Goal: Task Accomplishment & Management: Complete application form

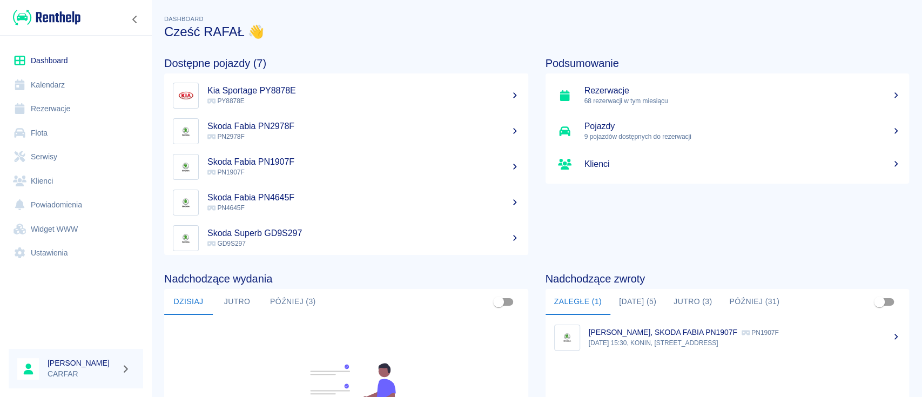
click at [629, 305] on button "[DATE] (5)" at bounding box center [637, 302] width 55 height 26
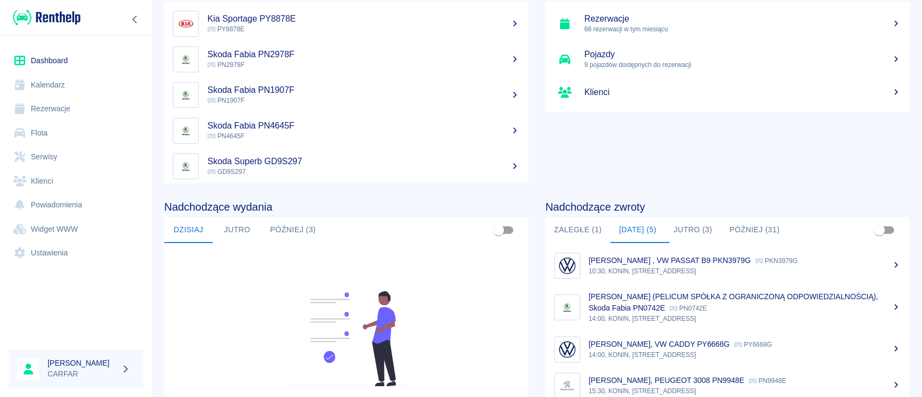
scroll to position [144, 0]
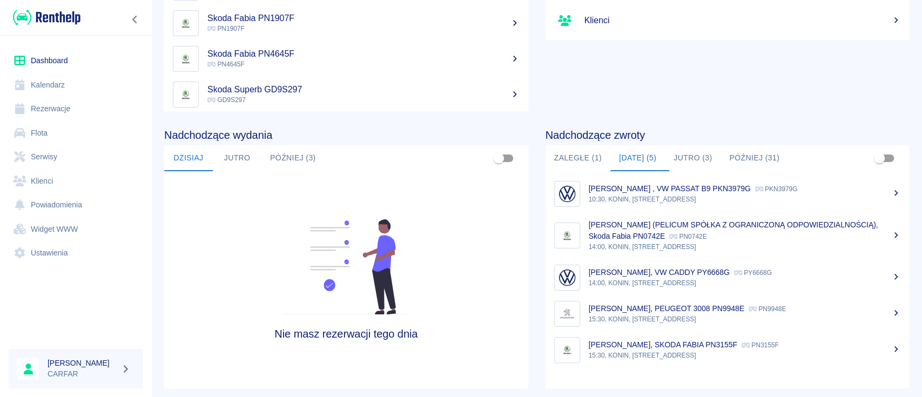
click at [683, 188] on p "[PERSON_NAME] , VW PASSAT B9 PKN3979G" at bounding box center [670, 188] width 162 height 9
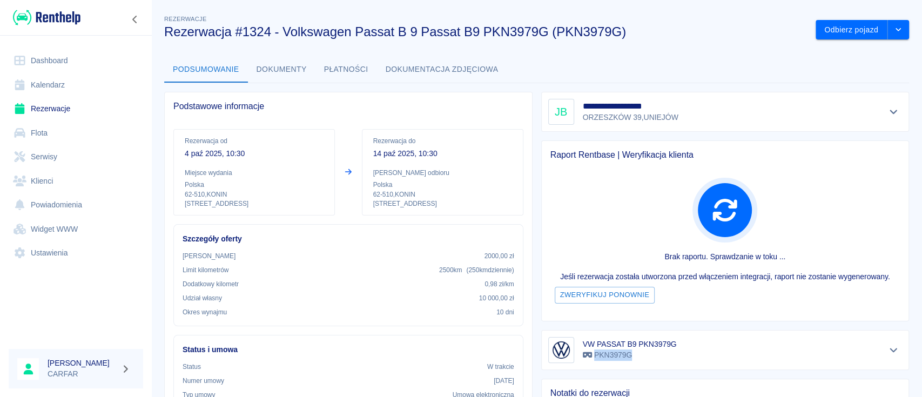
drag, startPoint x: 627, startPoint y: 356, endPoint x: 589, endPoint y: 355, distance: 37.3
click at [589, 355] on p "PKN3979G" at bounding box center [630, 354] width 94 height 11
copy p "PKN3979G"
click at [70, 105] on link "Rezerwacje" at bounding box center [76, 109] width 134 height 24
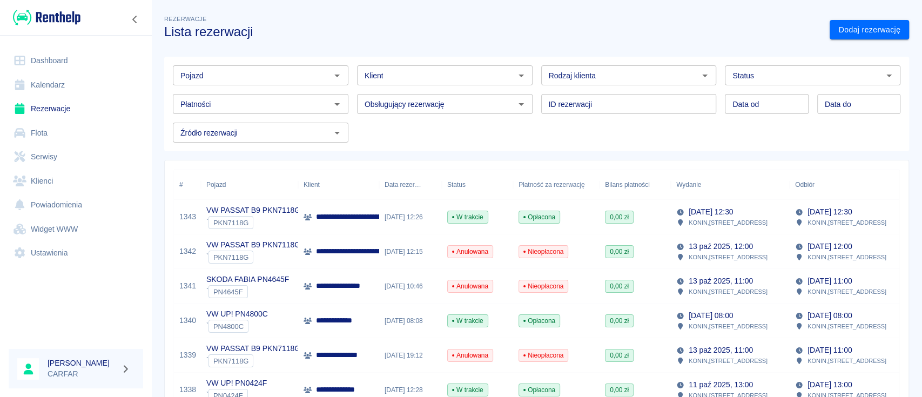
click at [293, 83] on div "Pojazd" at bounding box center [261, 75] width 176 height 20
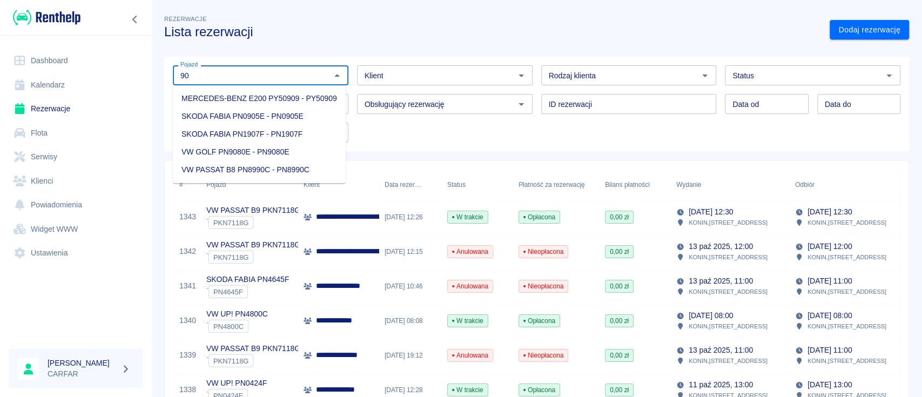
type input "9"
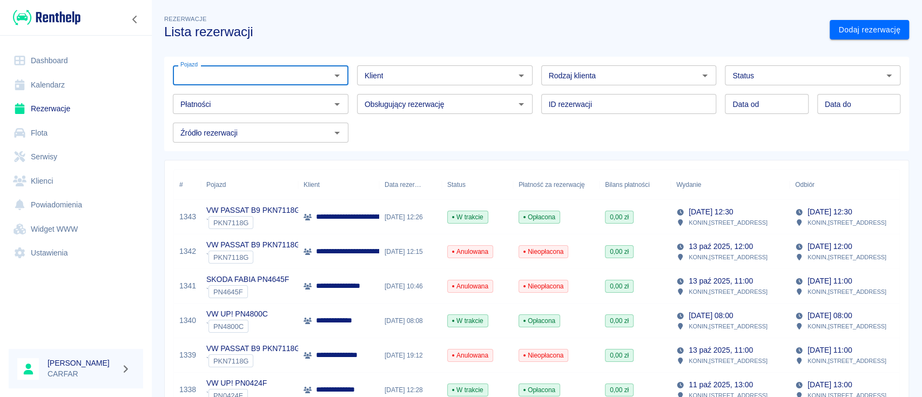
paste input "PKN6494G"
click at [306, 99] on li "VW PASSAT B9 PKN6494G - PKN6494G" at bounding box center [259, 99] width 173 height 18
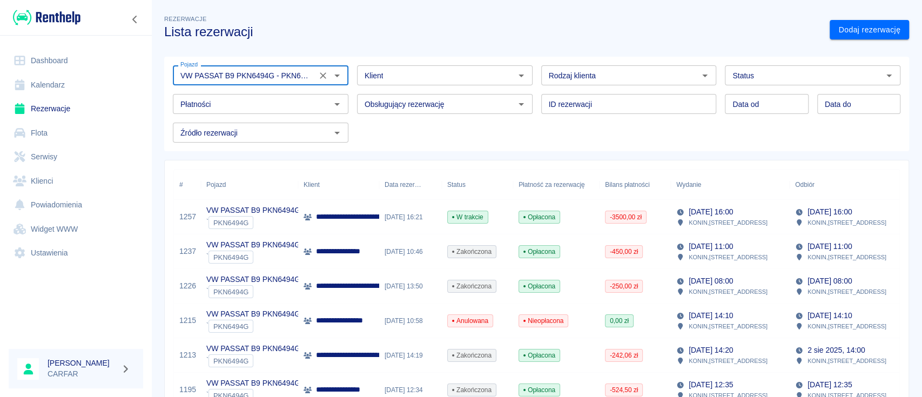
type input "VW PASSAT B9 PKN6494G - PKN6494G"
click at [346, 211] on p "**********" at bounding box center [502, 216] width 372 height 11
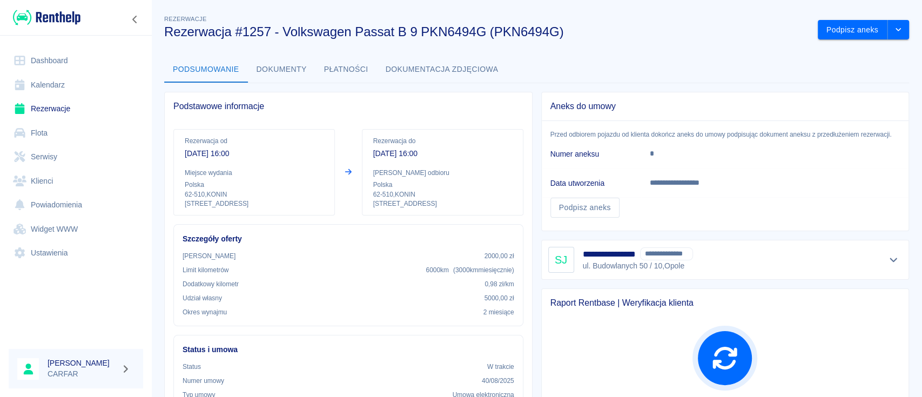
click at [76, 15] on img at bounding box center [47, 18] width 68 height 18
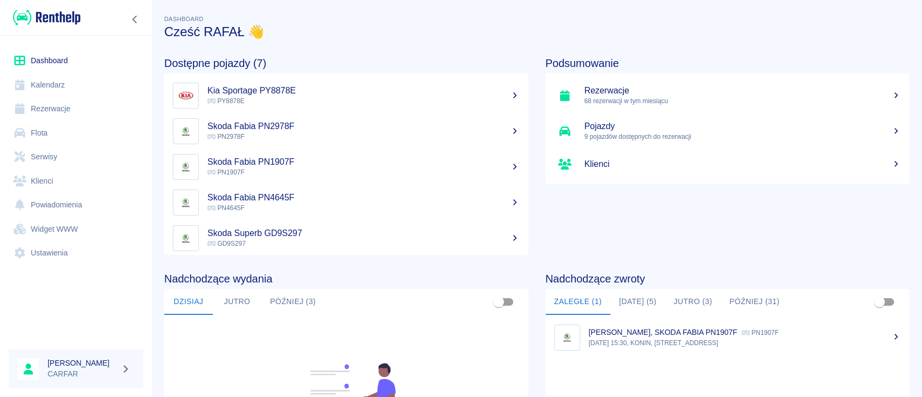
click at [66, 109] on link "Rezerwacje" at bounding box center [76, 109] width 134 height 24
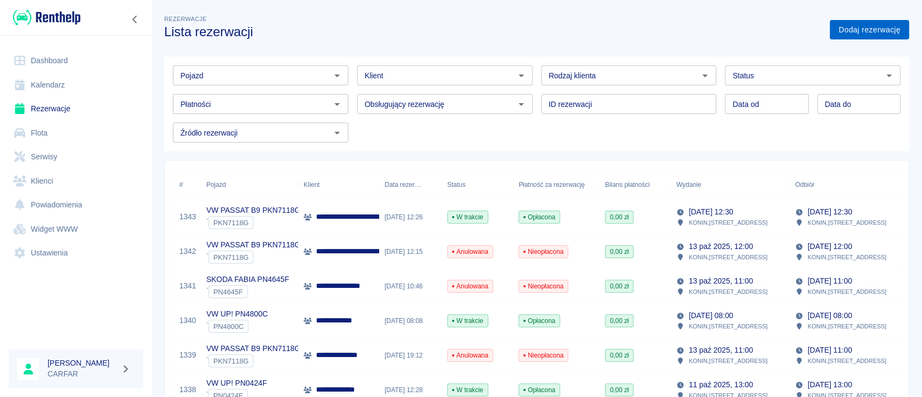
click at [860, 29] on link "Dodaj rezerwację" at bounding box center [869, 30] width 79 height 20
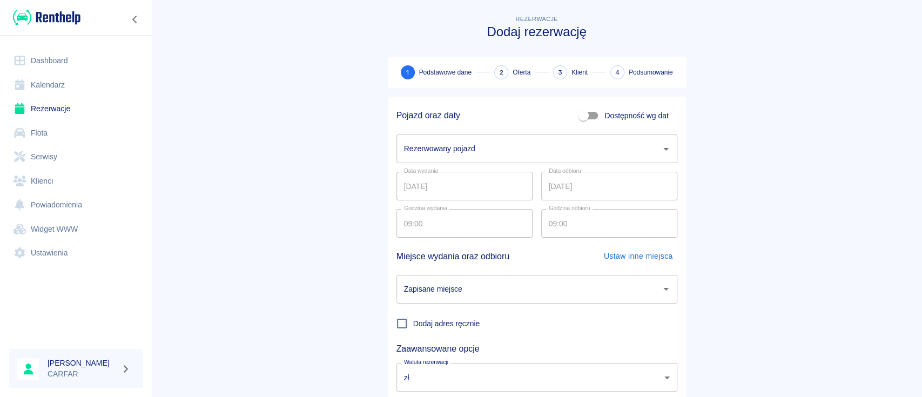
click at [588, 112] on input "Dostępność wg dat" at bounding box center [584, 115] width 62 height 21
checkbox input "true"
click at [477, 147] on input "[DATE]" at bounding box center [464, 148] width 136 height 29
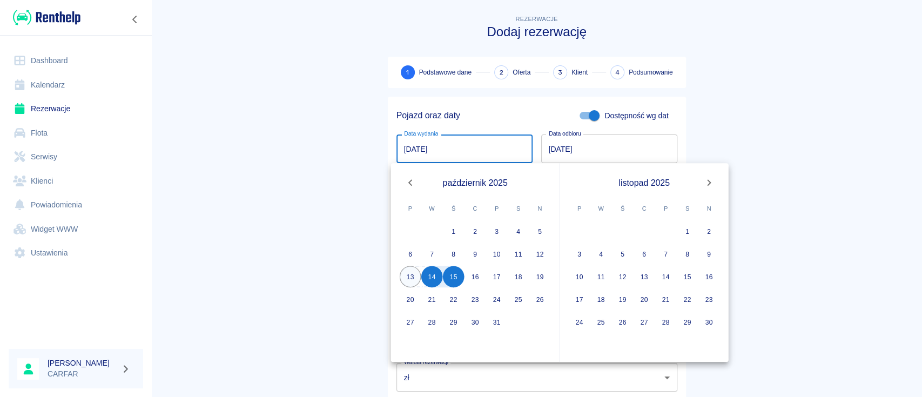
click at [406, 273] on button "13" at bounding box center [411, 277] width 22 height 22
type input "[DATE]"
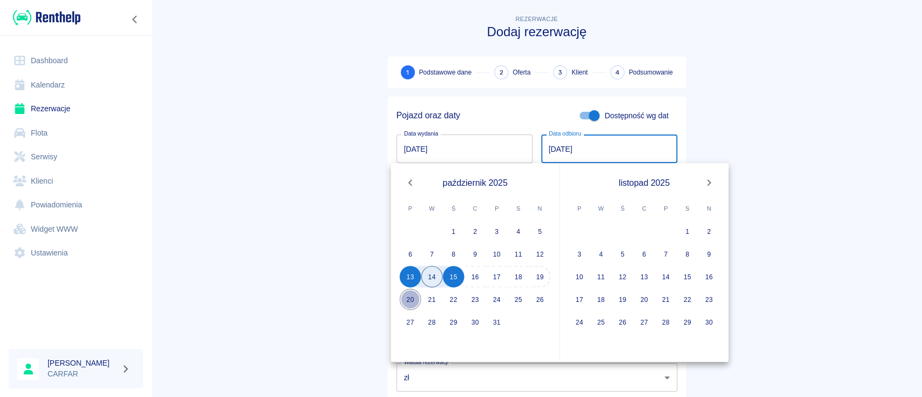
click at [408, 299] on button "20" at bounding box center [411, 299] width 22 height 22
type input "[DATE]"
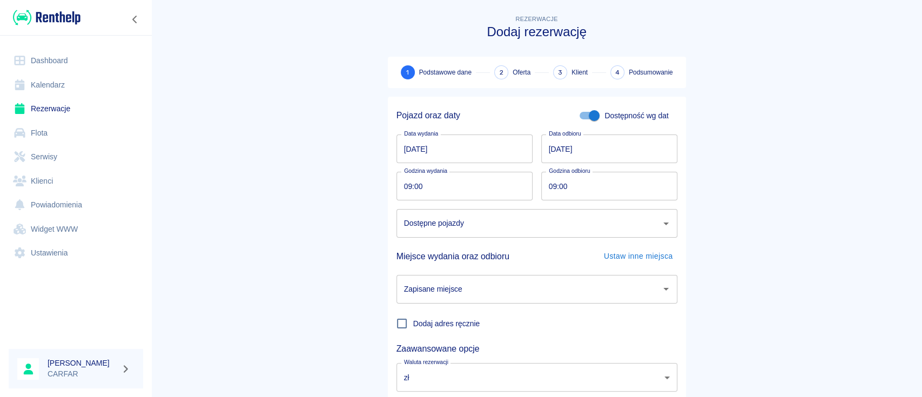
click at [474, 186] on input "09:00" at bounding box center [460, 186] width 129 height 29
type input "15:00"
click at [606, 193] on input "09:00" at bounding box center [605, 186] width 129 height 29
type input "15:00"
click at [722, 197] on main "Rezerwacje Dodaj rezerwację 1 Podstawowe dane 2 Oferta 3 Klient 4 Podsumowanie …" at bounding box center [536, 225] width 771 height 425
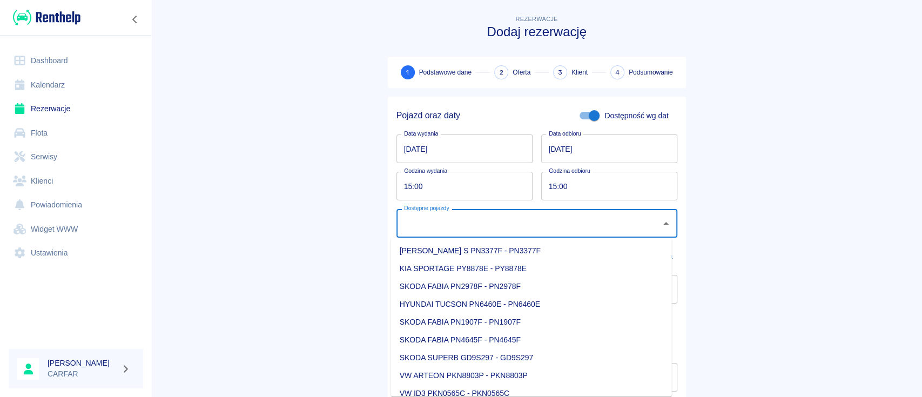
click at [516, 228] on input "Dostępne pojazdy" at bounding box center [528, 223] width 255 height 19
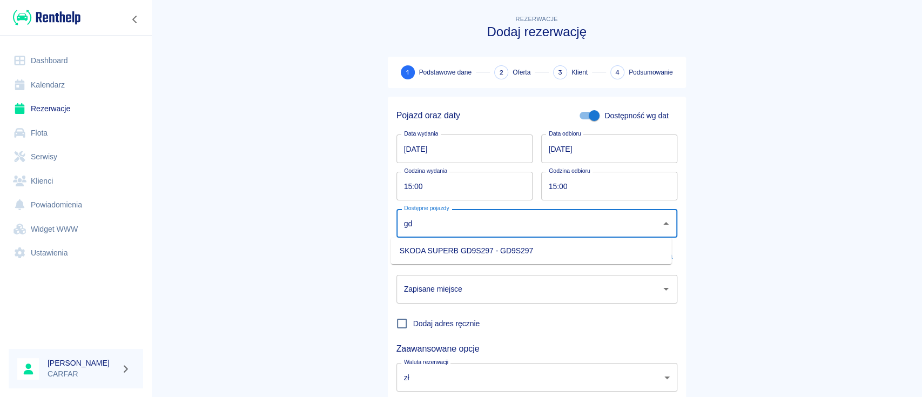
click at [522, 253] on li "SKODA SUPERB GD9S297 - GD9S297" at bounding box center [531, 251] width 281 height 18
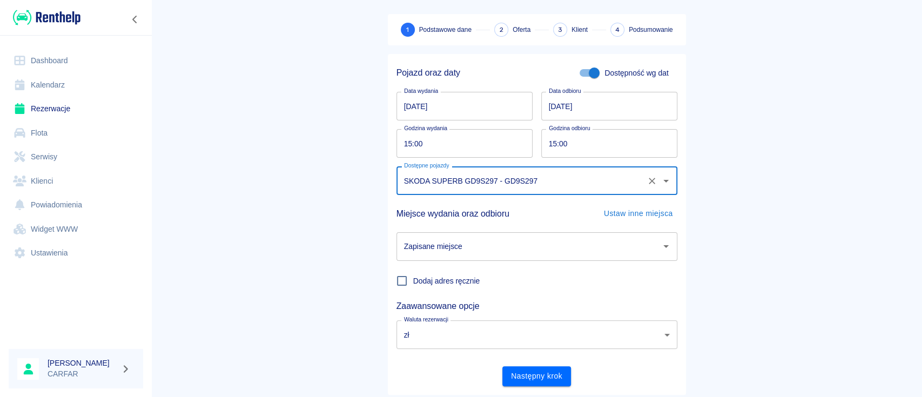
scroll to position [71, 0]
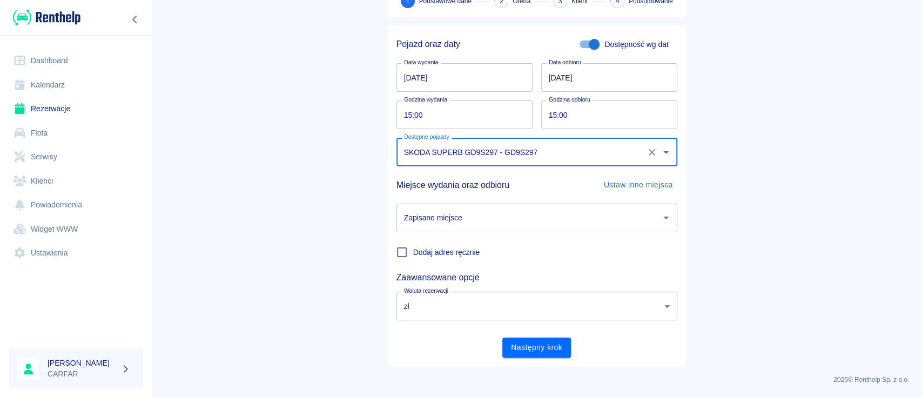
type input "SKODA SUPERB GD9S297 - GD9S297"
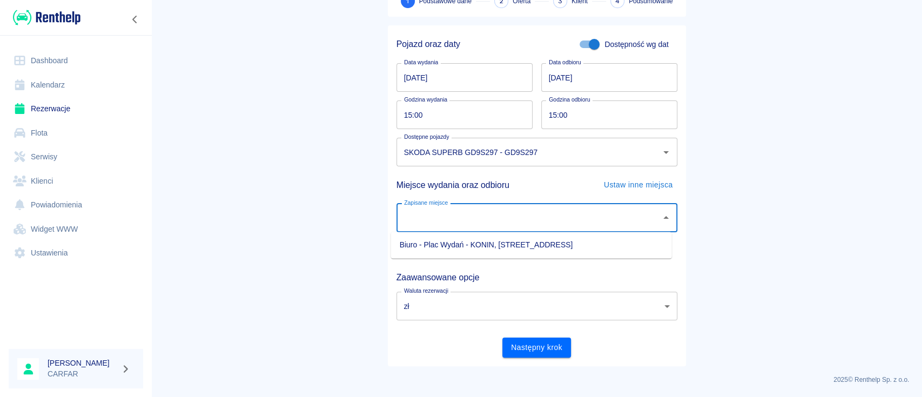
click at [507, 226] on input "Zapisane miejsce" at bounding box center [528, 217] width 255 height 19
click at [506, 240] on li "Biuro - Plac Wydań - KONIN, [STREET_ADDRESS]" at bounding box center [531, 245] width 281 height 18
type input "Biuro - Plac Wydań - KONIN, [STREET_ADDRESS]"
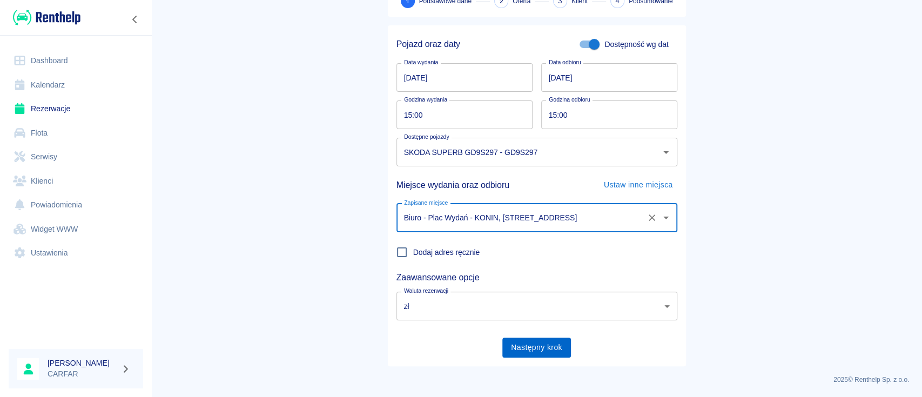
click at [539, 346] on button "Następny krok" at bounding box center [536, 348] width 69 height 20
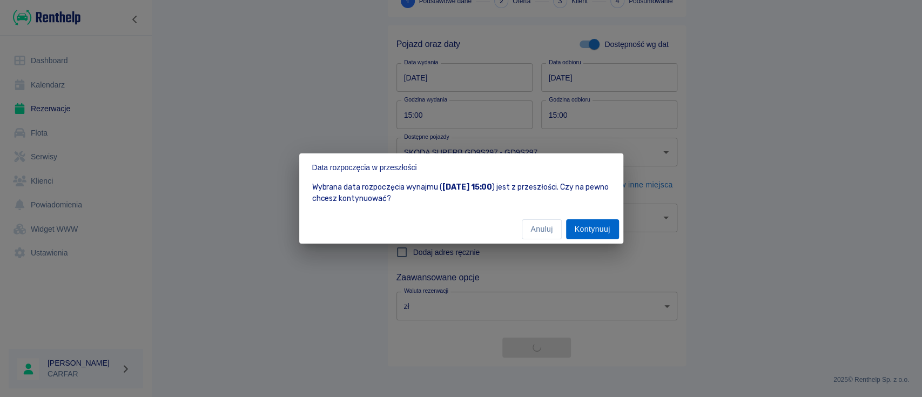
click at [586, 227] on button "Kontynuuj" at bounding box center [592, 229] width 53 height 20
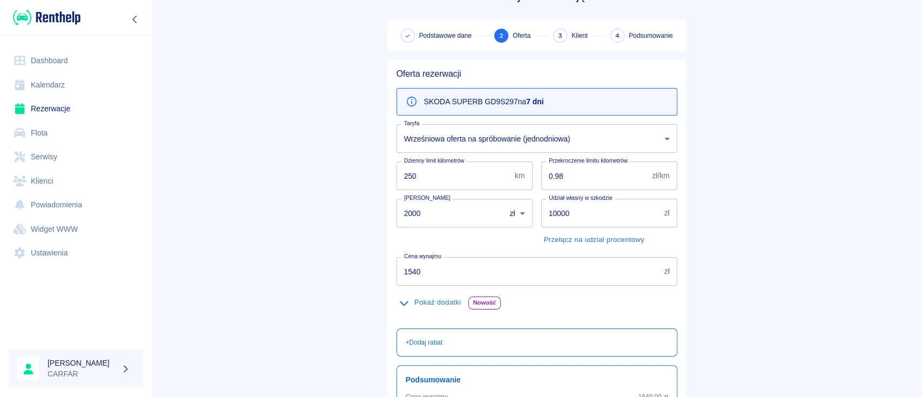
scroll to position [144, 0]
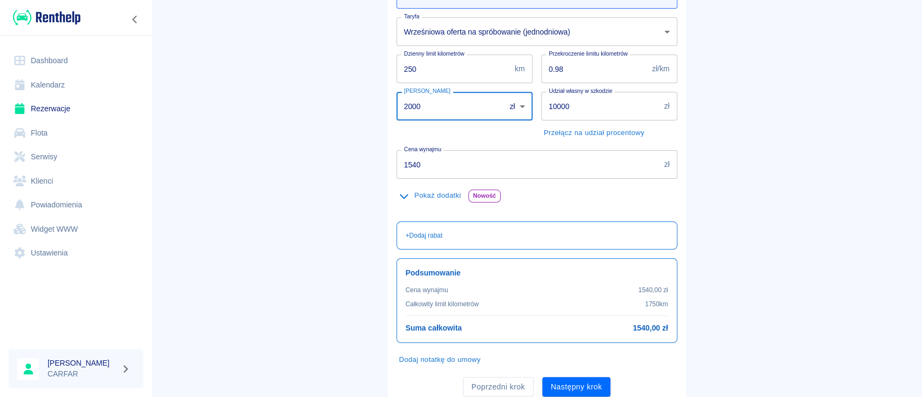
drag, startPoint x: 434, startPoint y: 110, endPoint x: 293, endPoint y: 98, distance: 141.5
click at [293, 98] on main "Rezerwacje Dodaj rezerwację Podstawowe dane 2 Oferta 3 Klient 4 Podsumowanie Of…" at bounding box center [536, 137] width 771 height 536
type input "0"
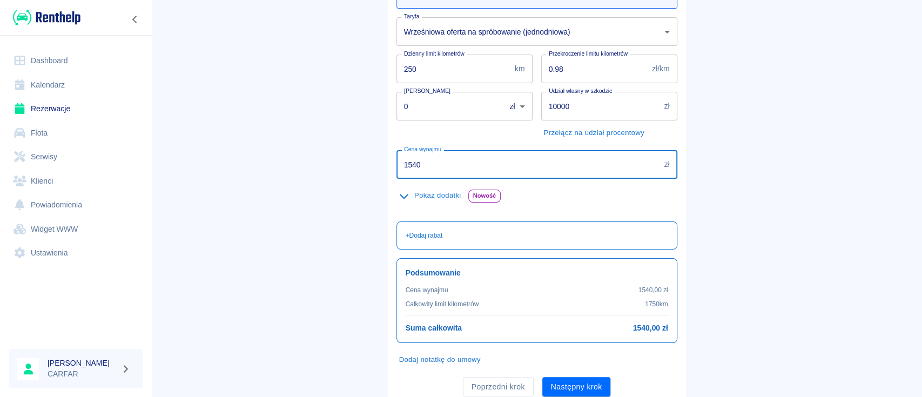
drag, startPoint x: 448, startPoint y: 163, endPoint x: 293, endPoint y: 149, distance: 156.2
click at [293, 149] on main "Rezerwacje Dodaj rezerwację Podstawowe dane 2 Oferta 3 Klient 4 Podsumowanie Of…" at bounding box center [536, 137] width 771 height 536
type input "1"
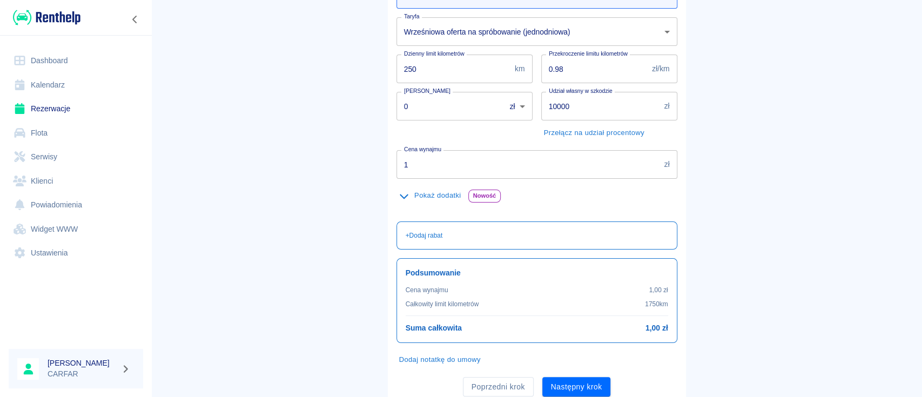
click at [816, 230] on main "Rezerwacje Dodaj rezerwację Podstawowe dane 2 Oferta 3 Klient 4 Podsumowanie Of…" at bounding box center [536, 137] width 771 height 536
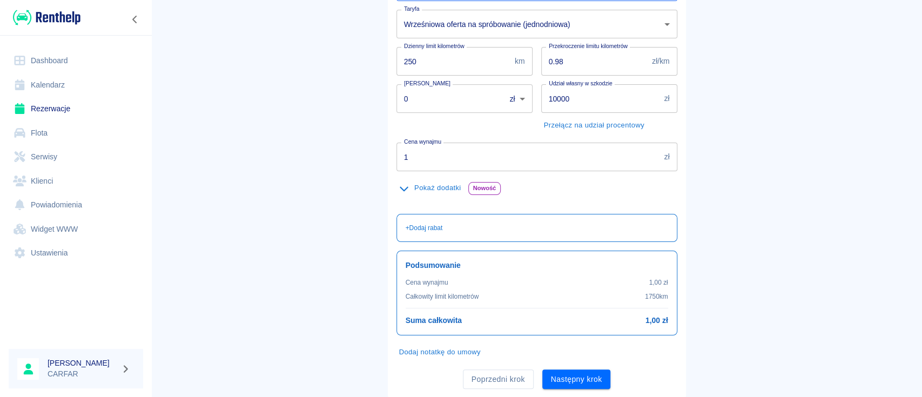
scroll to position [183, 0]
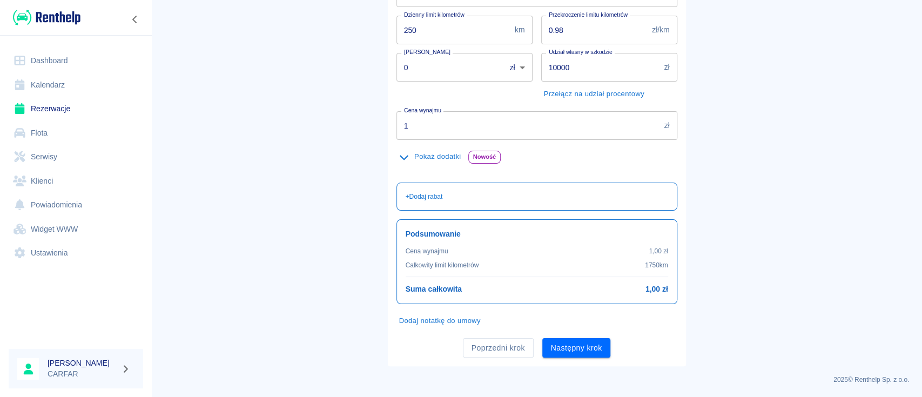
click at [582, 358] on div "Oferta rezerwacji SKODA SUPERB GD9S297 na 7 dni Taryfa Wrześniowa oferta na spr…" at bounding box center [537, 140] width 298 height 452
click at [586, 356] on button "Następny krok" at bounding box center [576, 348] width 69 height 20
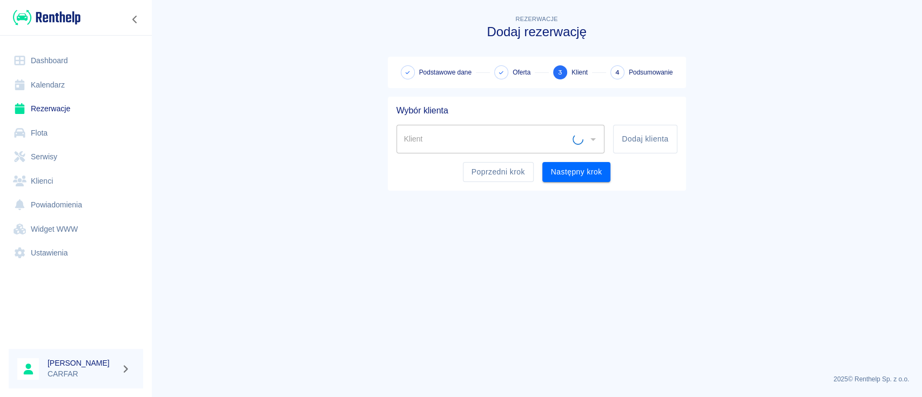
scroll to position [0, 0]
click at [652, 140] on button "Dodaj klienta" at bounding box center [645, 139] width 64 height 29
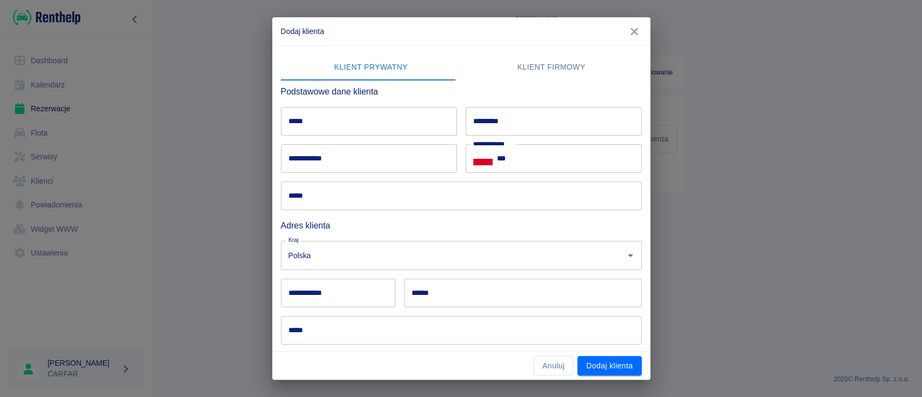
click at [548, 65] on button "Klient firmowy" at bounding box center [551, 68] width 180 height 26
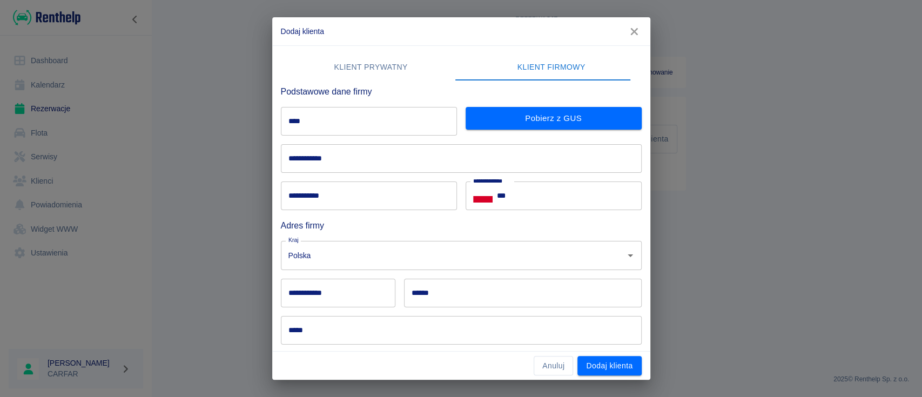
click at [416, 117] on input "****" at bounding box center [369, 121] width 176 height 29
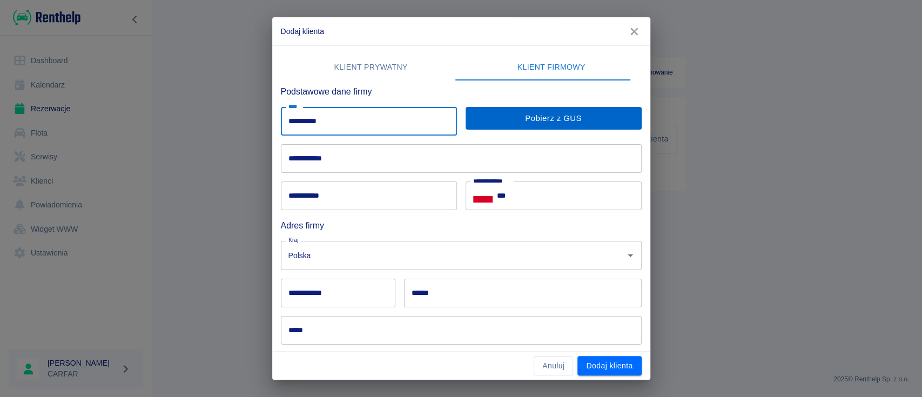
type input "**********"
click at [490, 123] on button "Pobierz z GUS" at bounding box center [554, 118] width 176 height 23
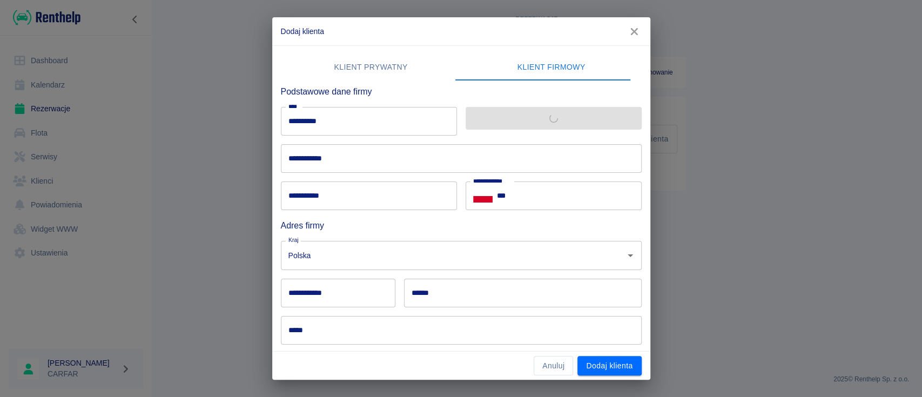
type input "**********"
type input "******"
type input "*****"
type input "**********"
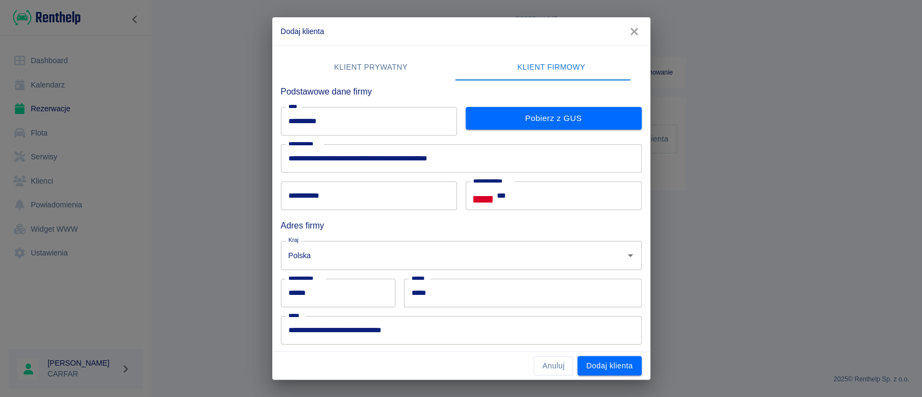
scroll to position [72, 0]
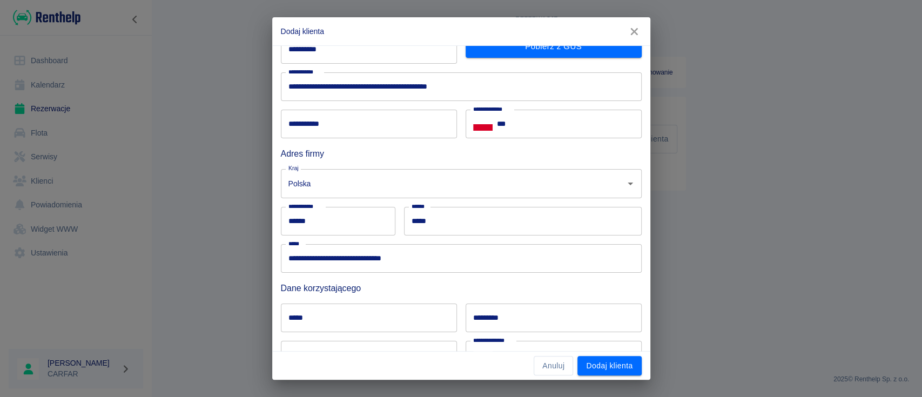
click at [522, 123] on input "***" at bounding box center [569, 124] width 145 height 29
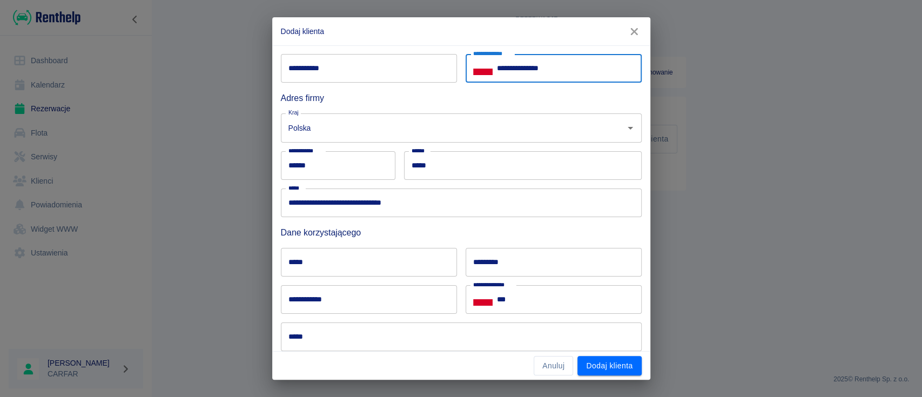
scroll to position [216, 0]
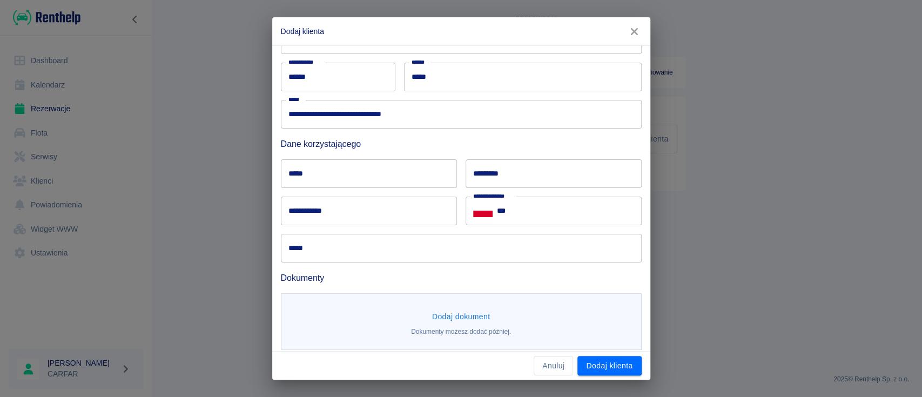
type input "**********"
click at [338, 175] on input "*****" at bounding box center [369, 173] width 176 height 29
type input "******"
click at [518, 170] on input "*********" at bounding box center [554, 173] width 176 height 29
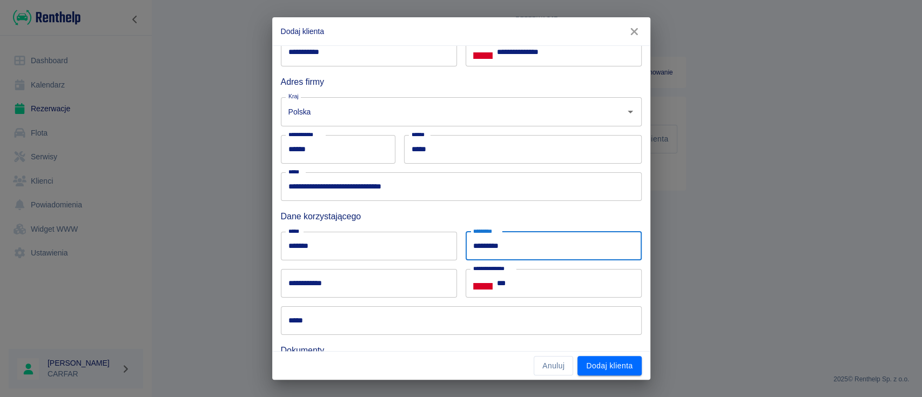
type input "*********"
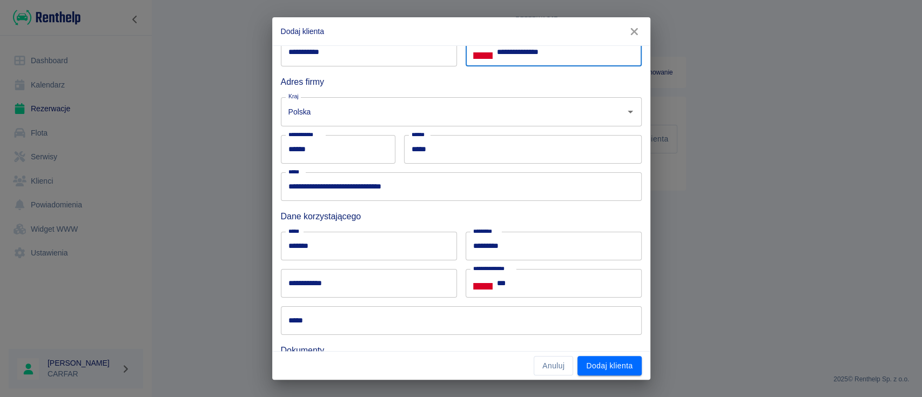
drag, startPoint x: 551, startPoint y: 57, endPoint x: 506, endPoint y: 55, distance: 46.0
click at [506, 55] on input "**********" at bounding box center [569, 52] width 145 height 29
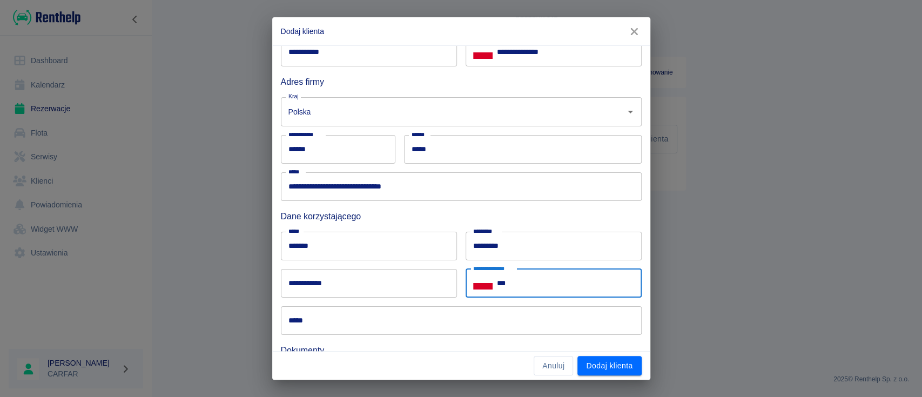
click at [541, 284] on input "***" at bounding box center [569, 283] width 145 height 29
paste input "**********"
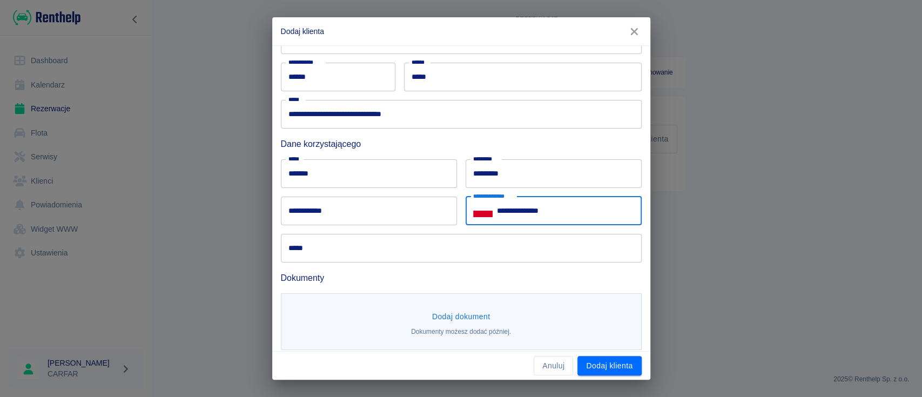
type input "**********"
click at [428, 261] on input "*****" at bounding box center [461, 248] width 361 height 29
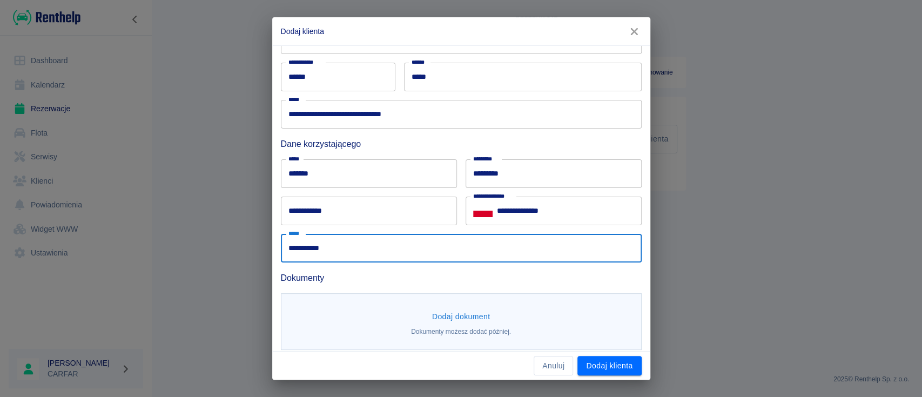
scroll to position [223, 0]
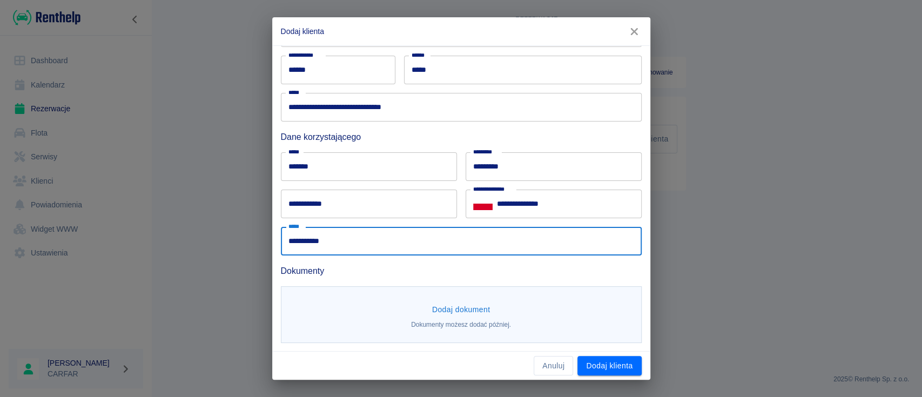
type input "**********"
click at [445, 309] on button "Dodaj dokument" at bounding box center [461, 310] width 67 height 20
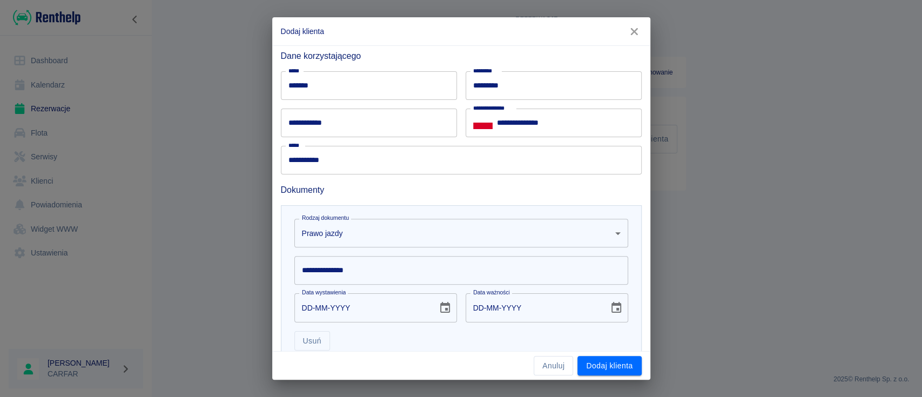
scroll to position [380, 0]
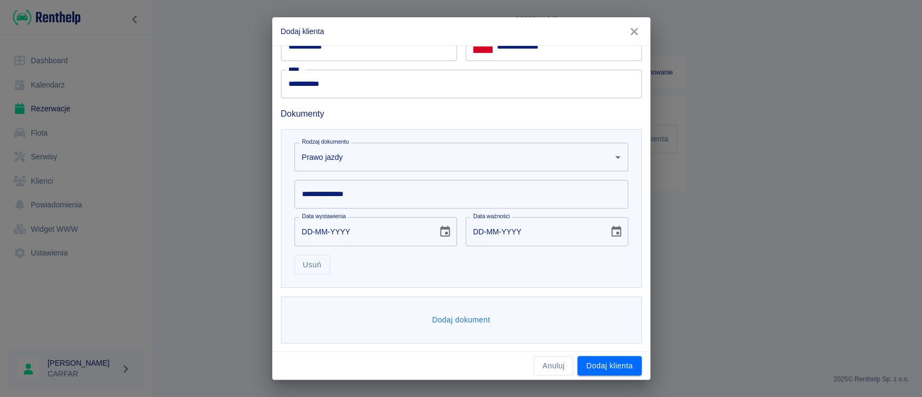
click at [369, 192] on input "**********" at bounding box center [461, 194] width 334 height 29
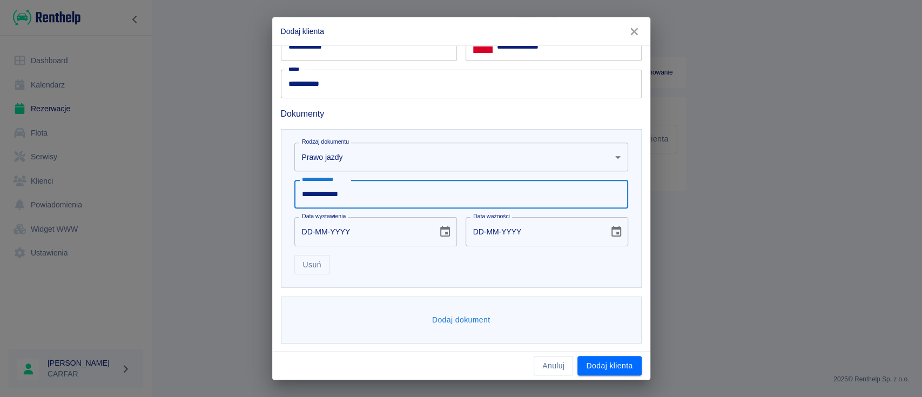
type input "**********"
click at [449, 317] on button "Dodaj dokument" at bounding box center [461, 320] width 67 height 20
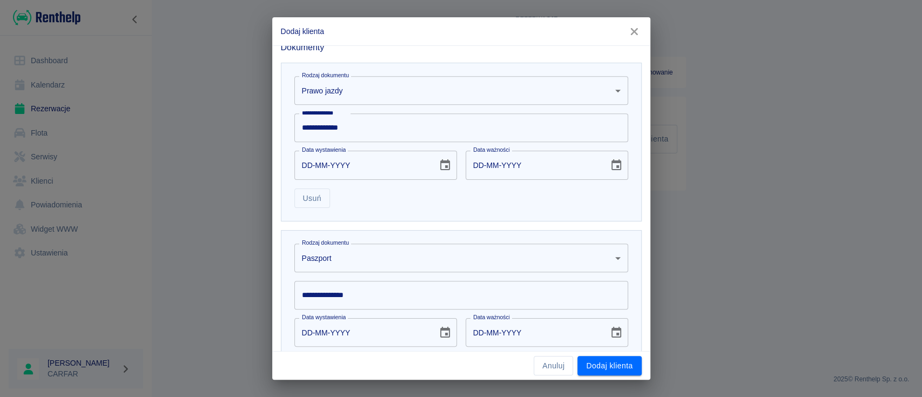
scroll to position [524, 0]
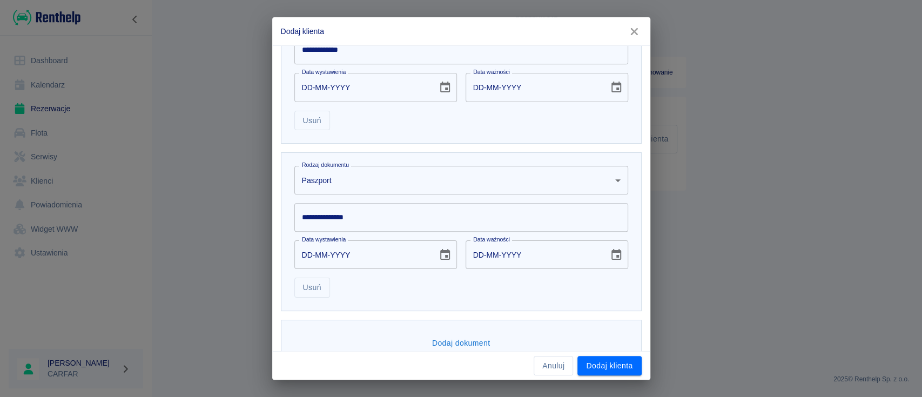
click at [406, 218] on input "**********" at bounding box center [461, 217] width 334 height 29
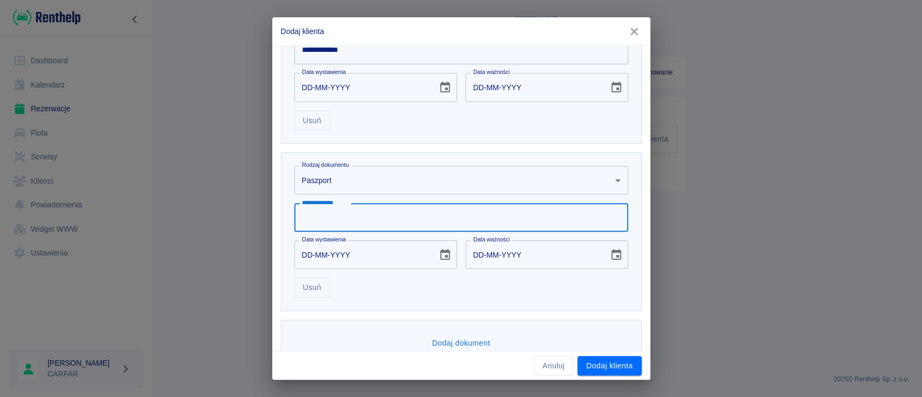
click at [404, 179] on body "**********" at bounding box center [461, 198] width 922 height 397
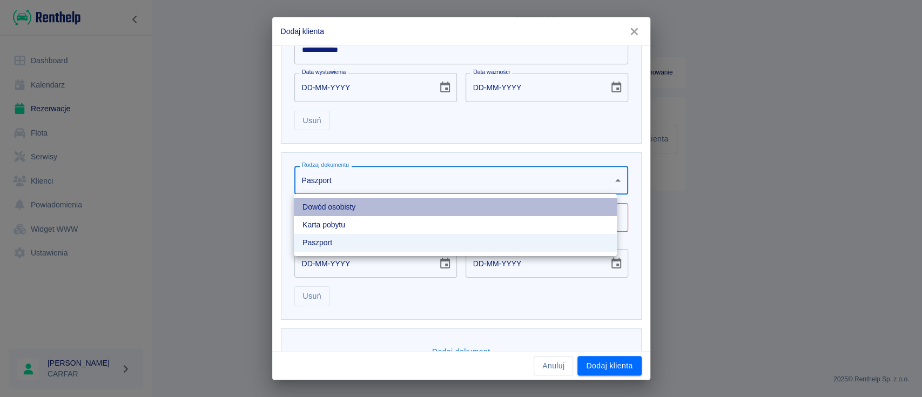
click at [406, 208] on li "Dowód osobisty" at bounding box center [455, 207] width 323 height 18
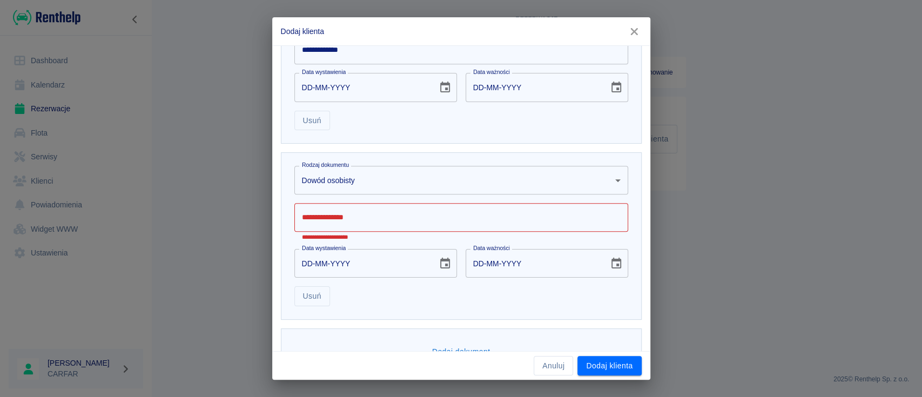
click at [403, 218] on input "**********" at bounding box center [461, 217] width 334 height 29
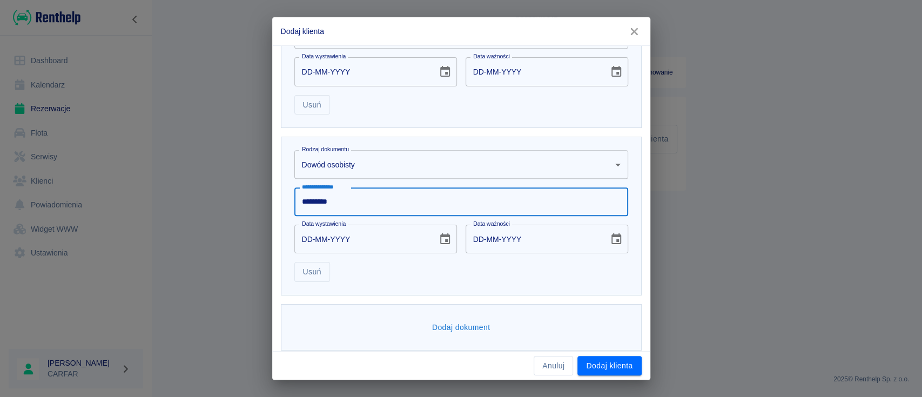
scroll to position [548, 0]
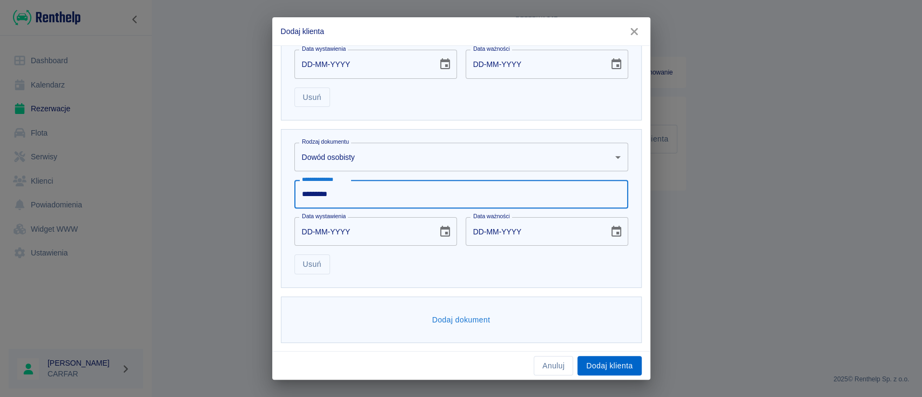
type input "*********"
click at [609, 363] on button "Dodaj klienta" at bounding box center [609, 366] width 64 height 20
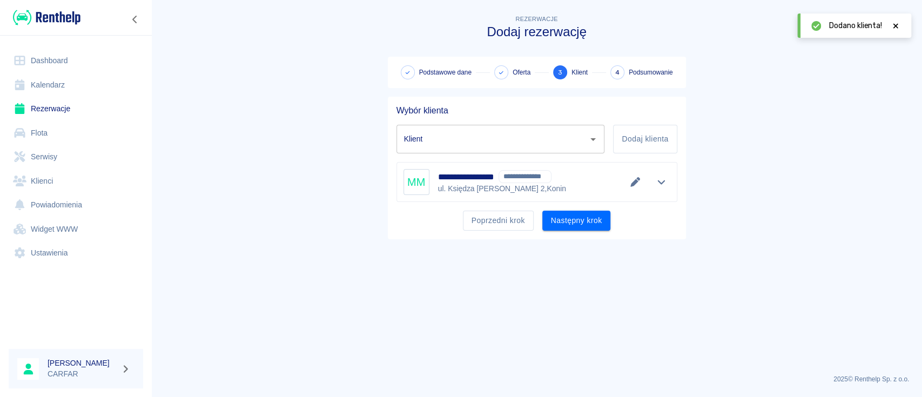
type input "[PERSON_NAME] - NOWA SIENNA SPÓŁKA Z OGRANICZONĄ ODPOWIEDZIALNOŚCIĄ (NIP: 66528…"
click at [586, 226] on button "Następny krok" at bounding box center [576, 221] width 69 height 20
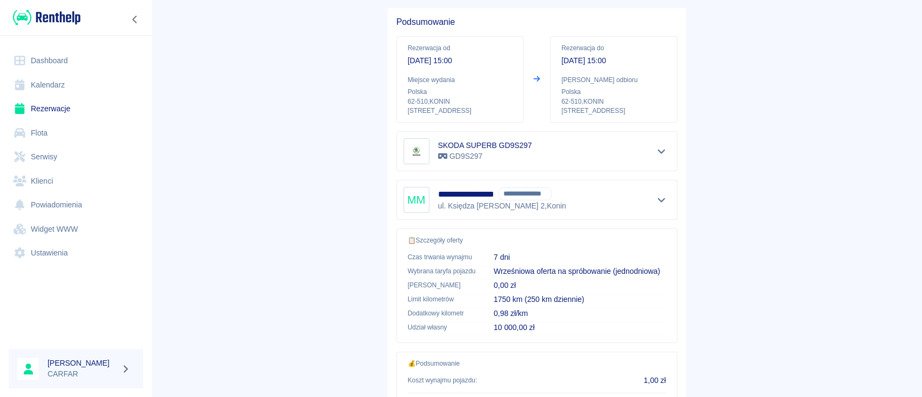
scroll to position [185, 0]
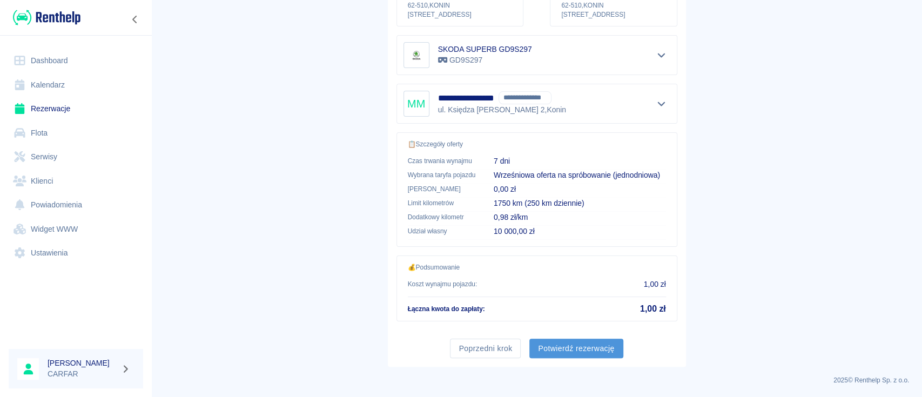
click at [577, 351] on button "Potwierdź rezerwację" at bounding box center [575, 349] width 93 height 20
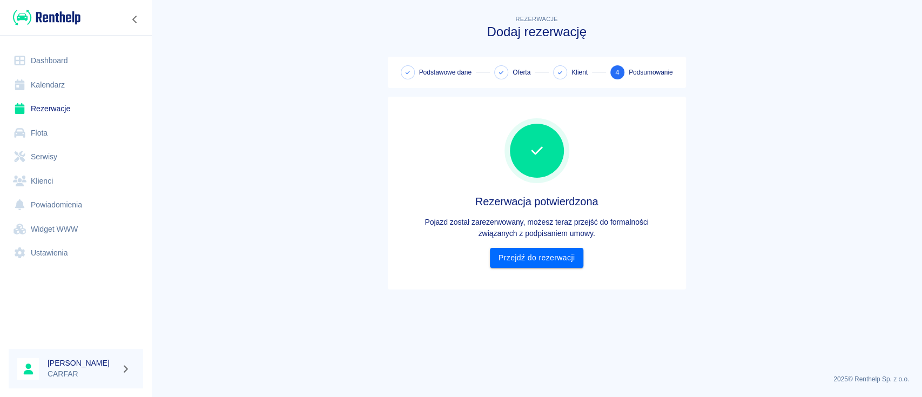
scroll to position [0, 0]
click at [558, 269] on div "Rezerwacja potwierdzona Pojazd został zarezerwowany, możesz teraz przejść do fo…" at bounding box center [536, 193] width 281 height 176
click at [563, 255] on link "Przejdź do rezerwacji" at bounding box center [536, 258] width 93 height 20
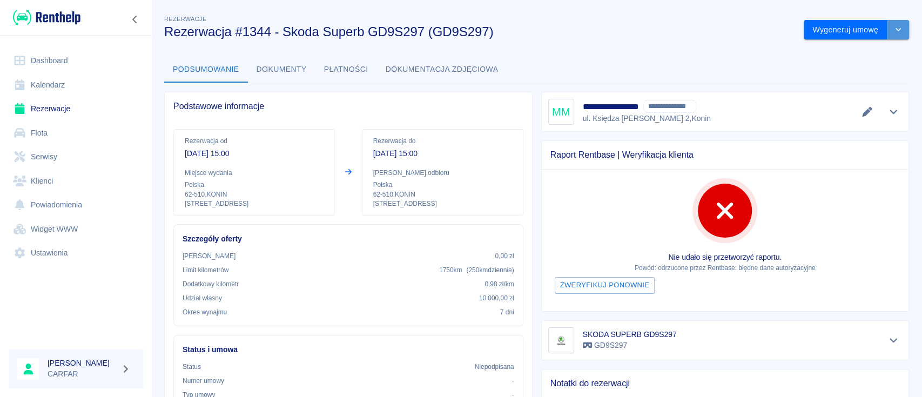
click at [887, 28] on button "drop-down" at bounding box center [898, 30] width 22 height 20
click at [674, 50] on div "**********" at bounding box center [536, 341] width 771 height 674
click at [893, 30] on button "drop-down" at bounding box center [898, 30] width 22 height 20
click at [810, 27] on button "Wygeneruj umowę" at bounding box center [846, 30] width 84 height 20
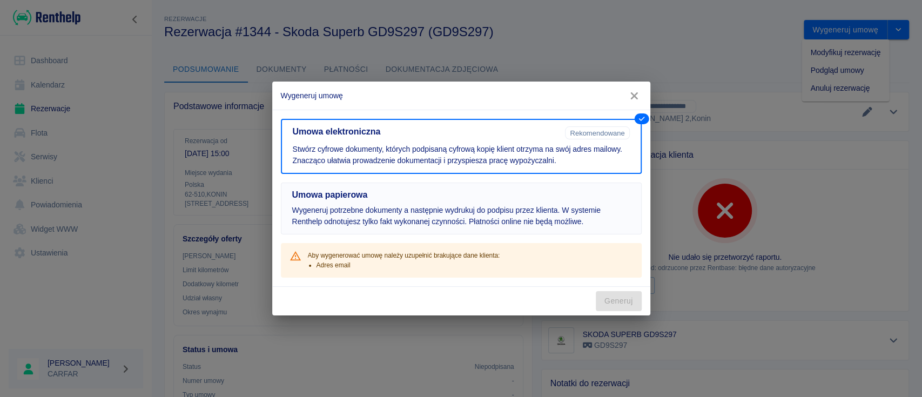
click at [481, 206] on p "Wygeneruj potrzebne dokumenty a następnie wydrukuj do podpisu przez klienta. W …" at bounding box center [461, 216] width 338 height 23
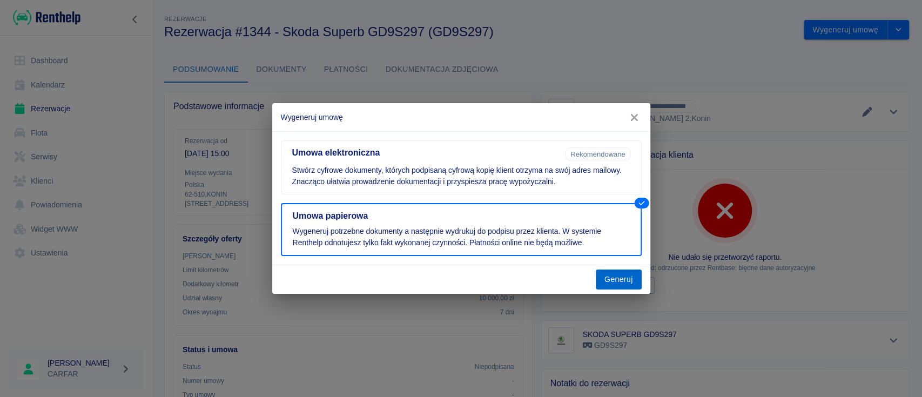
click at [631, 282] on button "Generuj" at bounding box center [619, 280] width 46 height 20
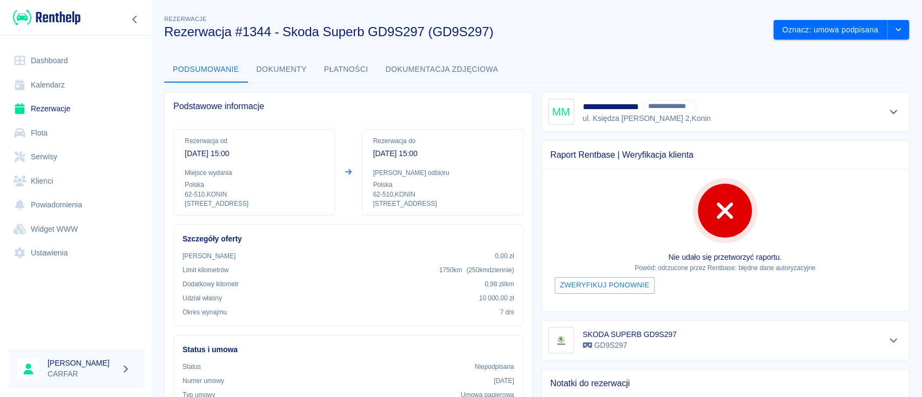
click at [58, 22] on img at bounding box center [47, 18] width 68 height 18
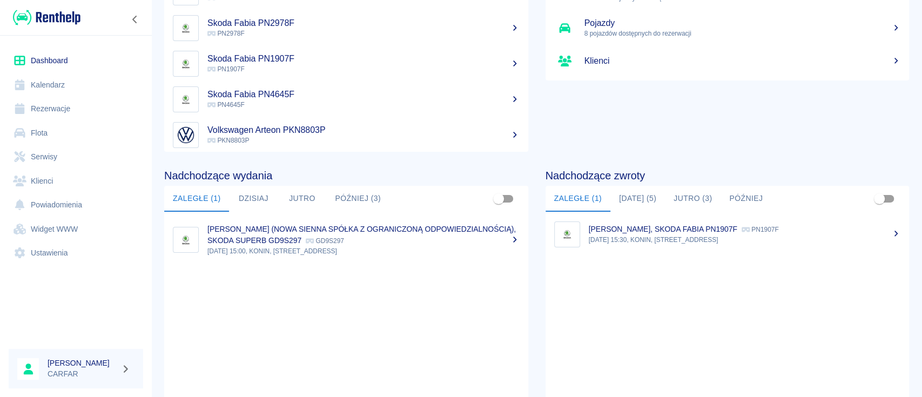
scroll to position [166, 0]
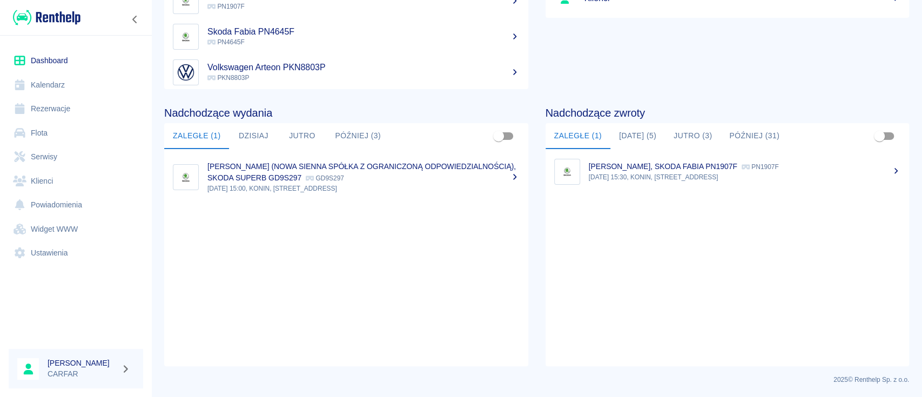
click at [636, 139] on button "[DATE] (5)" at bounding box center [637, 136] width 55 height 26
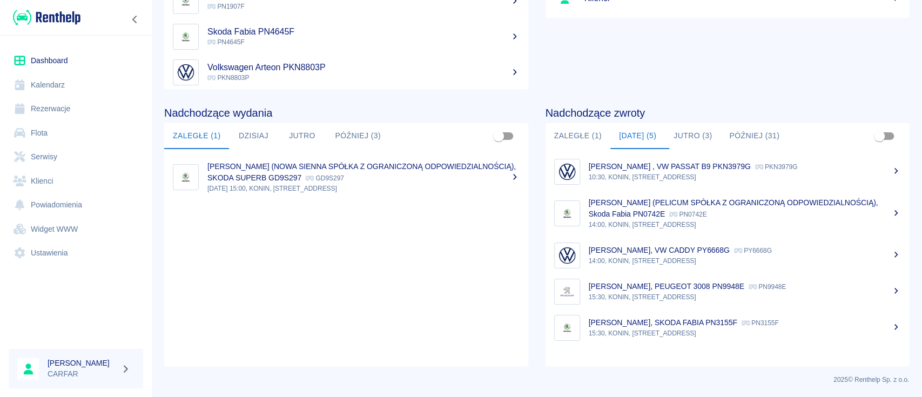
click at [686, 177] on p "10:30, KONIN, [STREET_ADDRESS]" at bounding box center [745, 177] width 312 height 10
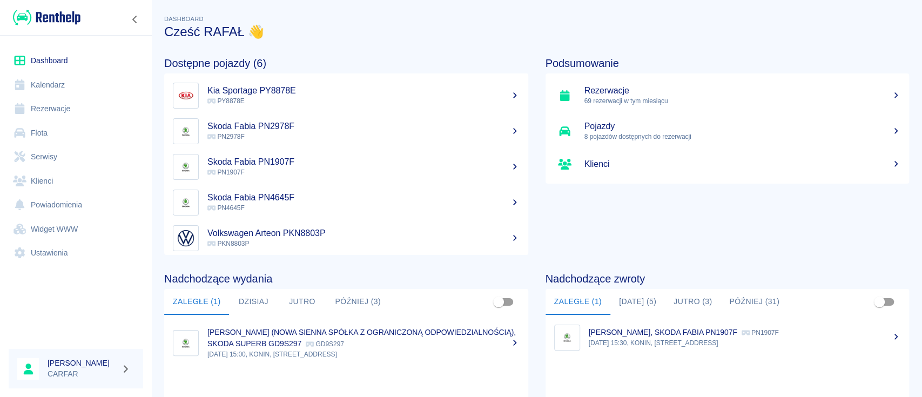
click at [699, 301] on button "Jutro (3)" at bounding box center [693, 302] width 56 height 26
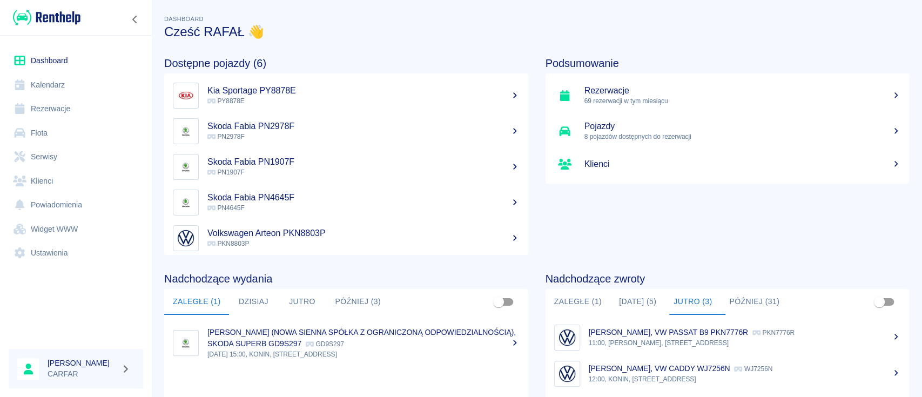
click at [638, 296] on button "[DATE] (5)" at bounding box center [637, 302] width 55 height 26
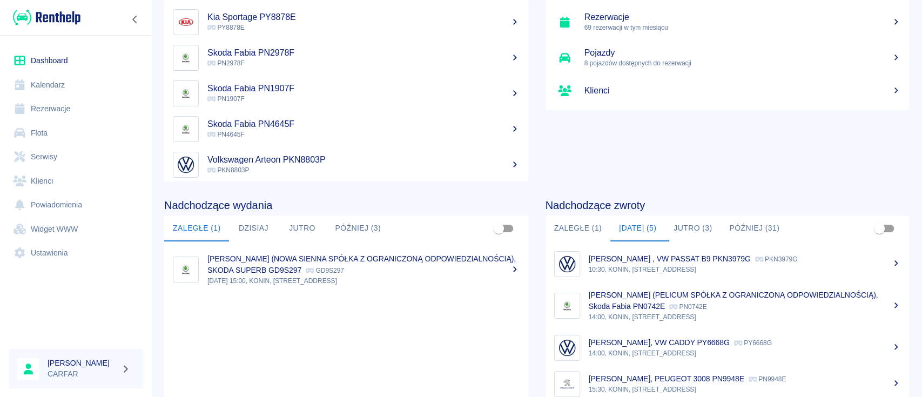
scroll to position [166, 0]
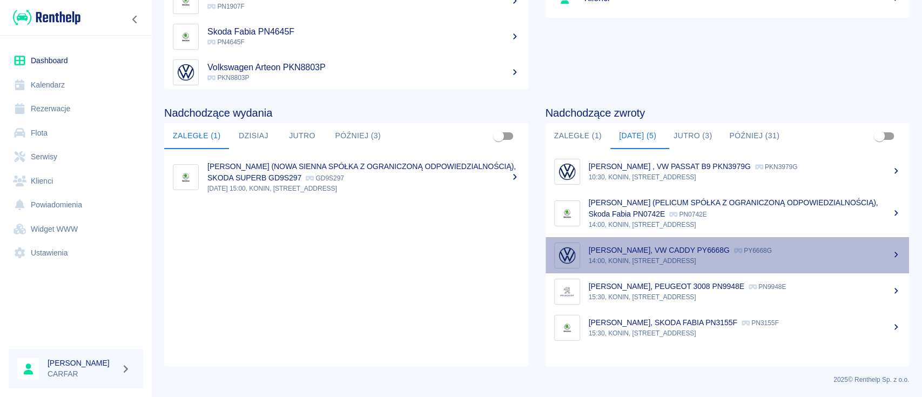
click at [730, 245] on div "[PERSON_NAME], VW CADDY PY6668G PY6668G" at bounding box center [745, 250] width 312 height 11
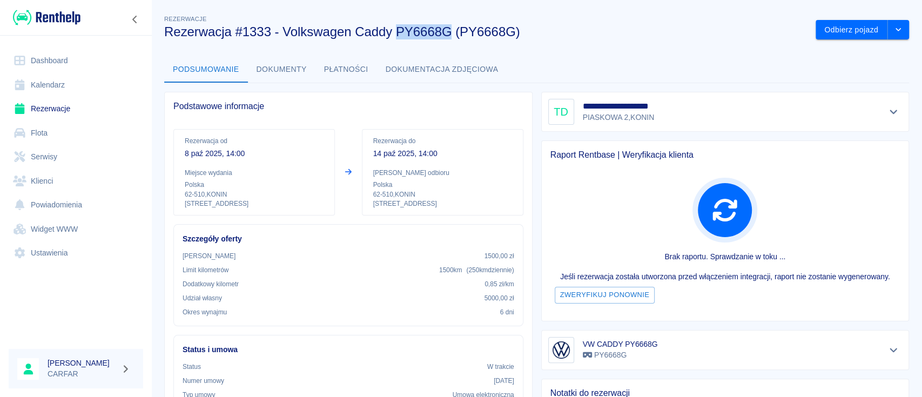
drag, startPoint x: 398, startPoint y: 30, endPoint x: 452, endPoint y: 32, distance: 54.6
click at [452, 32] on h3 "Rezerwacja #1333 - Volkswagen Caddy PY6668G (PY6668G)" at bounding box center [485, 31] width 643 height 15
copy h3 "PY6668G"
drag, startPoint x: 51, startPoint y: 136, endPoint x: 66, endPoint y: 127, distance: 17.7
click at [51, 136] on link "Flota" at bounding box center [76, 133] width 134 height 24
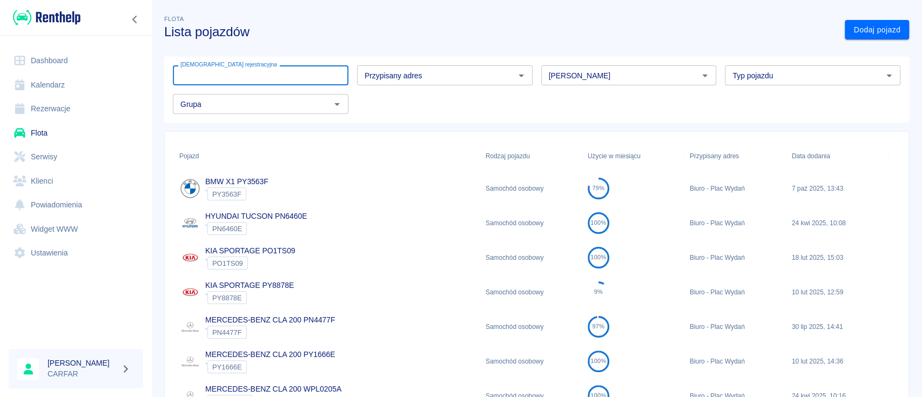
click at [288, 76] on input "[DEMOGRAPHIC_DATA] rejestracyjna" at bounding box center [261, 75] width 176 height 20
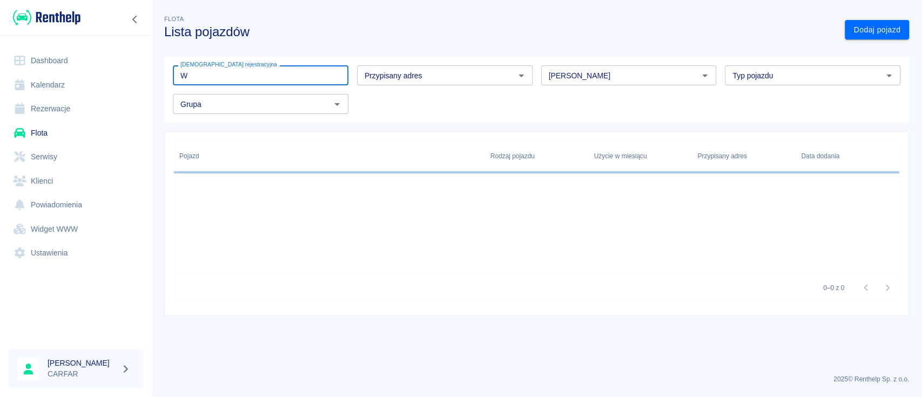
type input "WN"
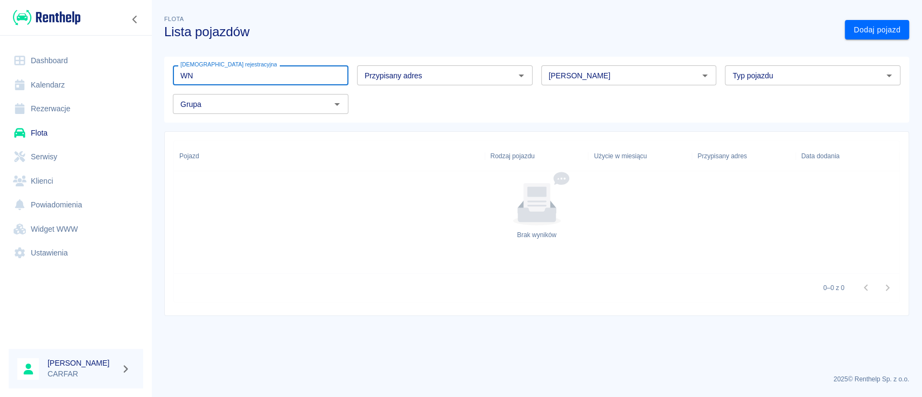
drag, startPoint x: 292, startPoint y: 76, endPoint x: 53, endPoint y: 66, distance: 238.4
click at [65, 68] on div "Dashboard Kalendarz Rezerwacje Flota Serwisy Klienci Powiadomienia Widget WWW U…" at bounding box center [461, 198] width 922 height 397
type input "L"
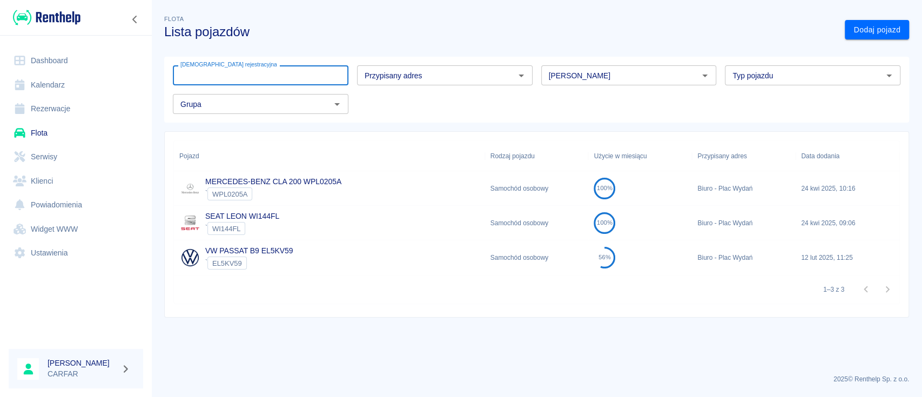
click at [623, 72] on input "[PERSON_NAME]" at bounding box center [619, 76] width 151 height 14
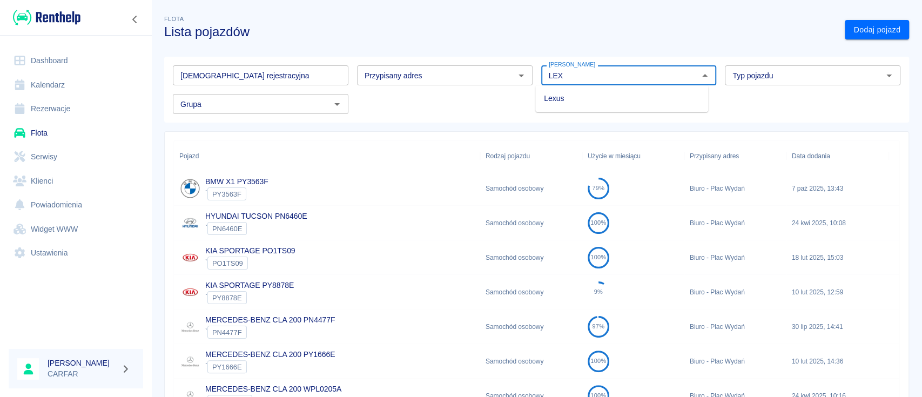
click at [607, 102] on li "Lexus" at bounding box center [621, 99] width 173 height 18
type input "Lexus"
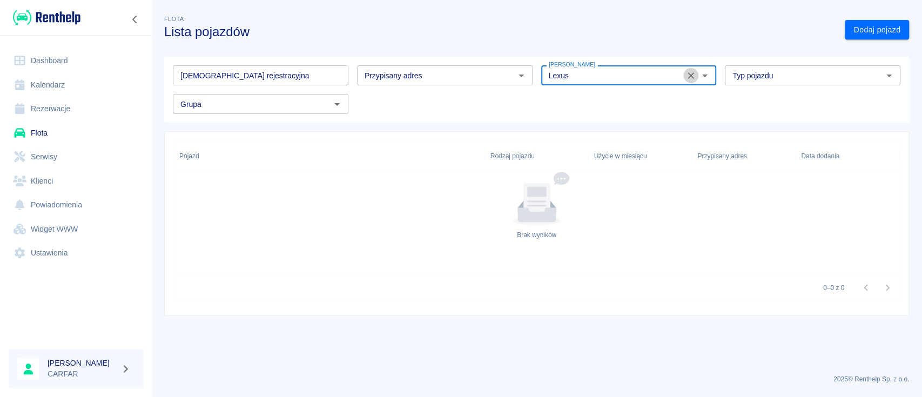
click at [692, 78] on icon "Wyczyść" at bounding box center [690, 75] width 11 height 11
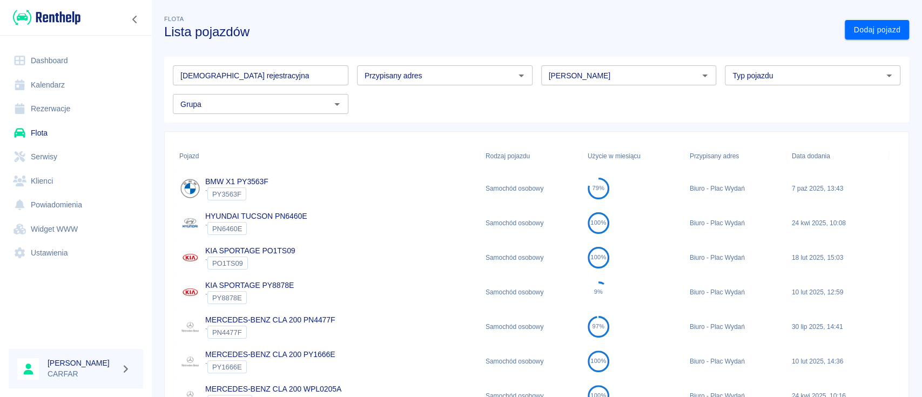
click at [68, 11] on img at bounding box center [47, 18] width 68 height 18
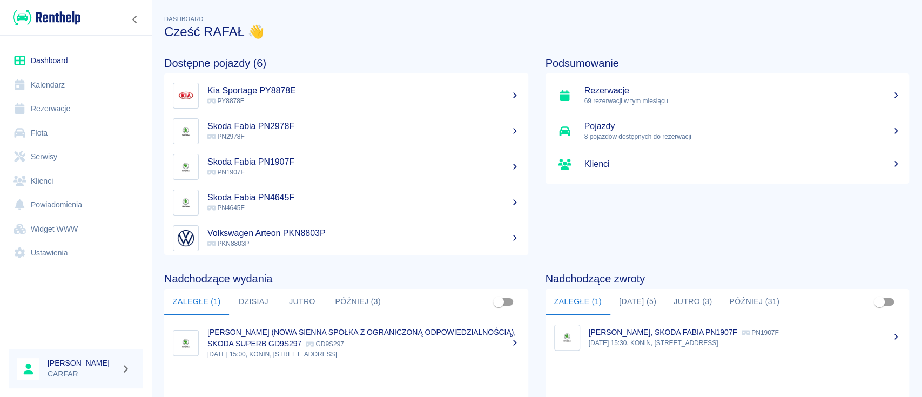
click at [634, 292] on button "[DATE] (5)" at bounding box center [637, 302] width 55 height 26
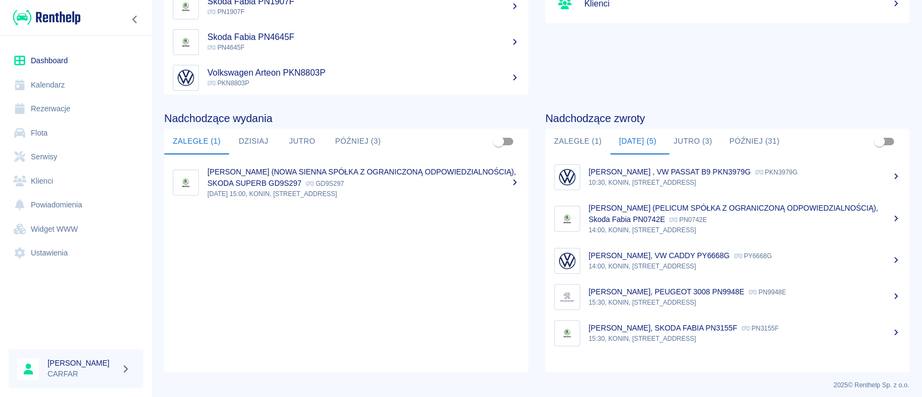
scroll to position [166, 0]
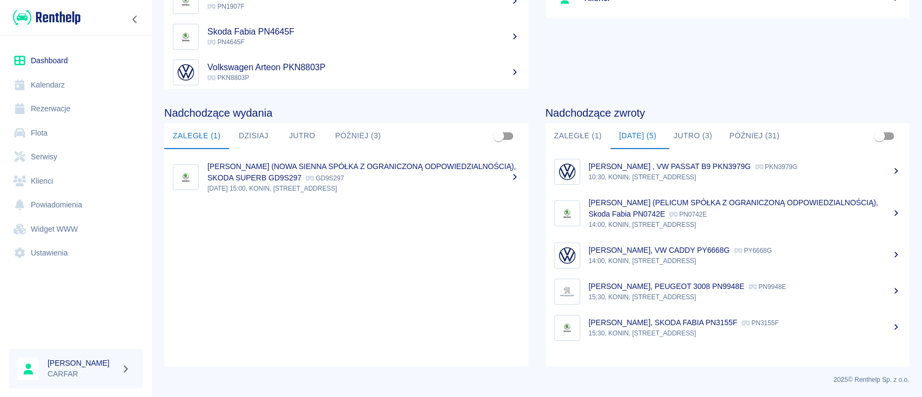
click at [691, 215] on p "[PERSON_NAME] (PELICUM SPÓŁKA Z OGRANICZONĄ ODPOWIEDZIALNOŚCIĄ), Skoda Fabia PN…" at bounding box center [734, 208] width 290 height 20
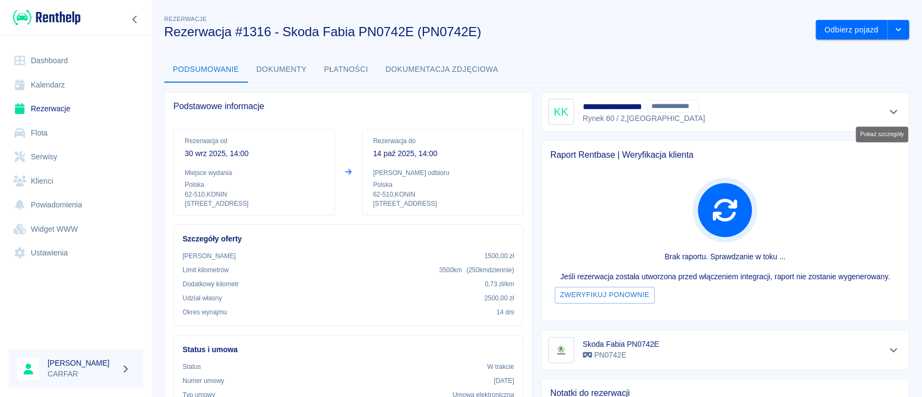
click at [887, 110] on icon "Pokaż szczegóły" at bounding box center [893, 112] width 12 height 10
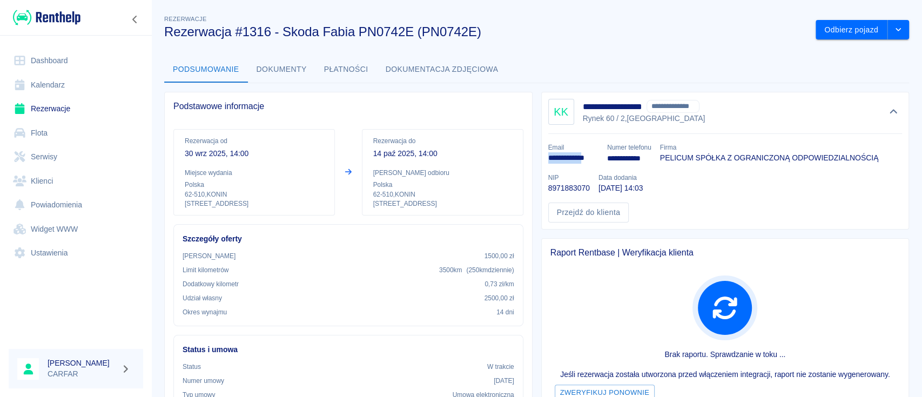
drag, startPoint x: 543, startPoint y: 156, endPoint x: 590, endPoint y: 162, distance: 47.4
click at [590, 162] on p "**********" at bounding box center [573, 157] width 51 height 11
copy p "**********"
click at [45, 9] on img at bounding box center [47, 18] width 68 height 18
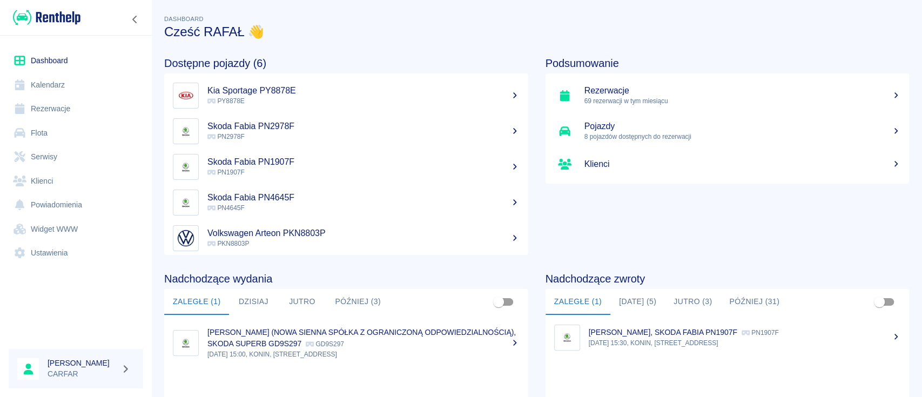
click at [640, 297] on button "[DATE] (5)" at bounding box center [637, 302] width 55 height 26
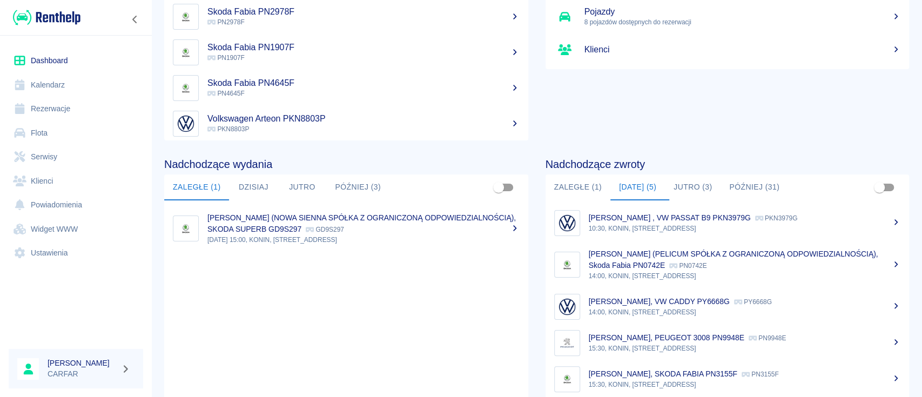
scroll to position [144, 0]
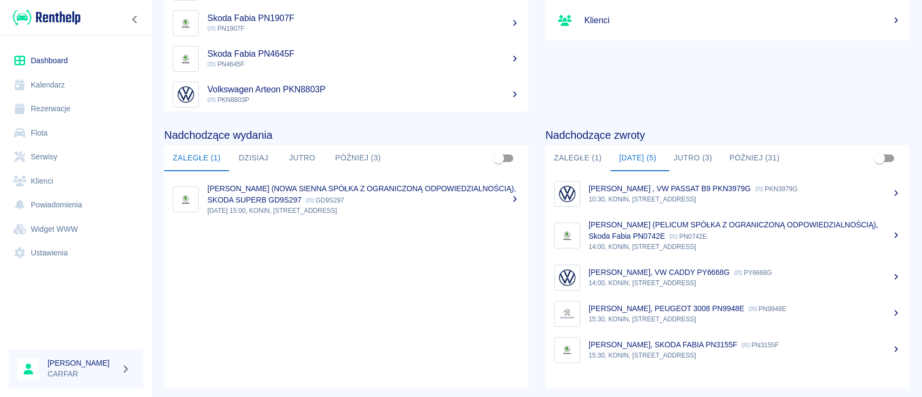
click at [665, 342] on p "[PERSON_NAME], SKODA FABIA PN3155F" at bounding box center [663, 344] width 149 height 9
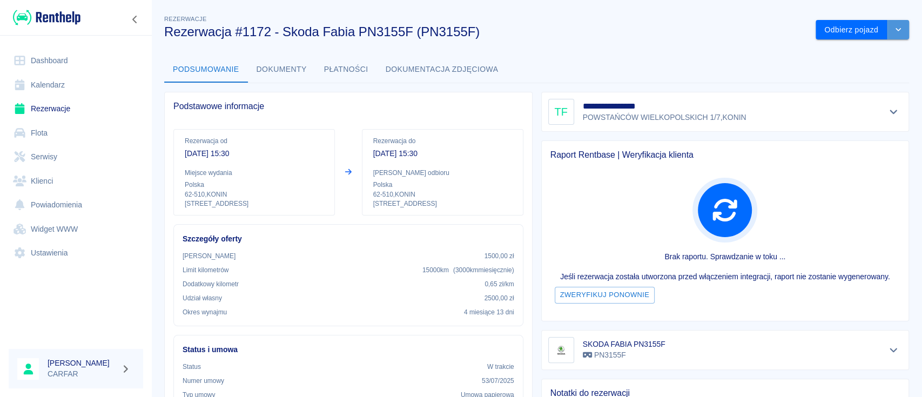
click at [894, 30] on icon "drop-down" at bounding box center [898, 29] width 9 height 7
click at [878, 48] on li "Przedłuż rezerwację" at bounding box center [851, 53] width 85 height 18
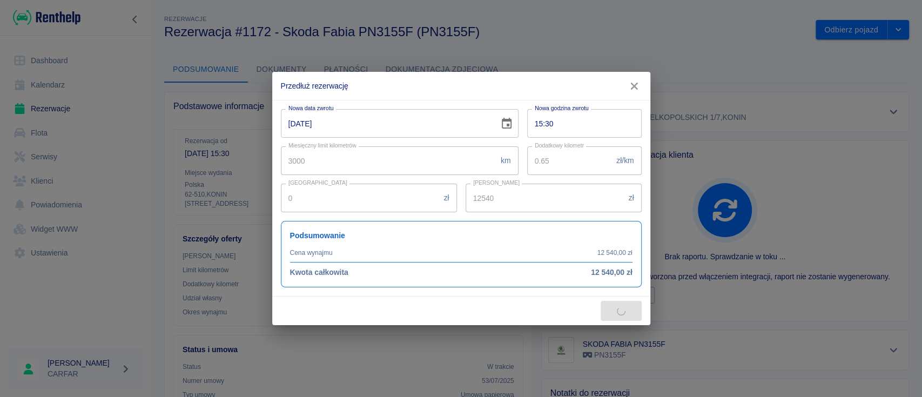
type input "12300"
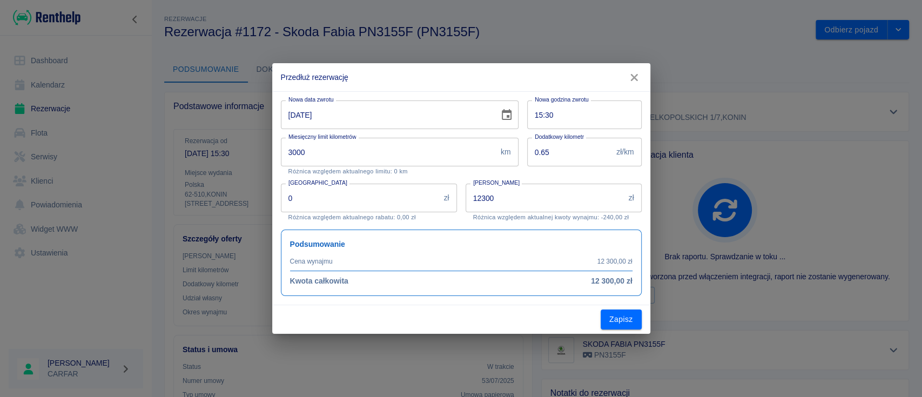
click at [509, 112] on icon "Choose date, selected date is 14 paź 2025" at bounding box center [507, 114] width 10 height 11
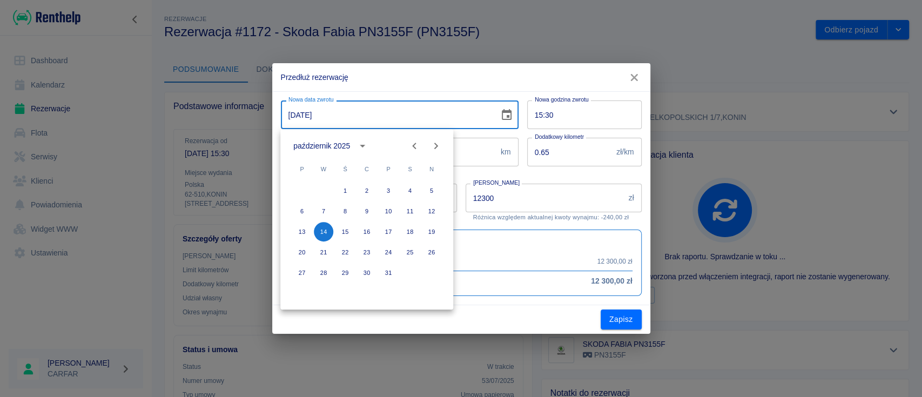
click at [436, 143] on icon "Next month" at bounding box center [435, 145] width 13 height 13
click at [386, 231] on button "14" at bounding box center [388, 231] width 19 height 19
type input "[DATE]"
type input "14760"
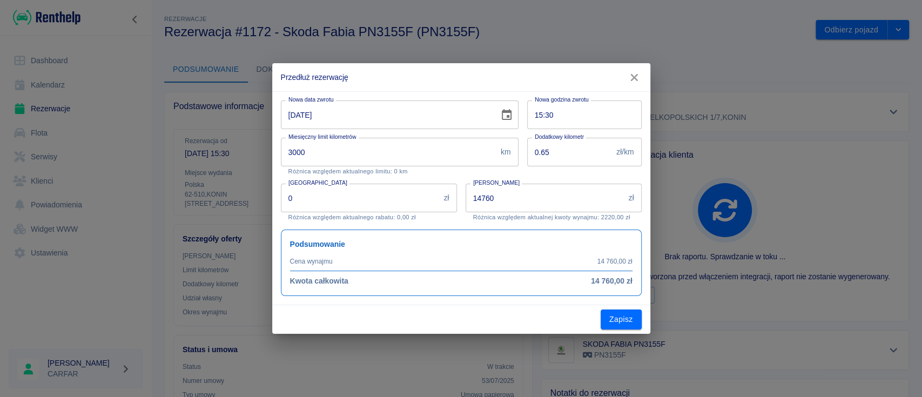
drag, startPoint x: 392, startPoint y: 75, endPoint x: 462, endPoint y: 78, distance: 70.3
click at [462, 78] on h2 "Przedłuż rezerwację" at bounding box center [461, 77] width 378 height 28
click at [638, 73] on icon "button" at bounding box center [634, 77] width 14 height 11
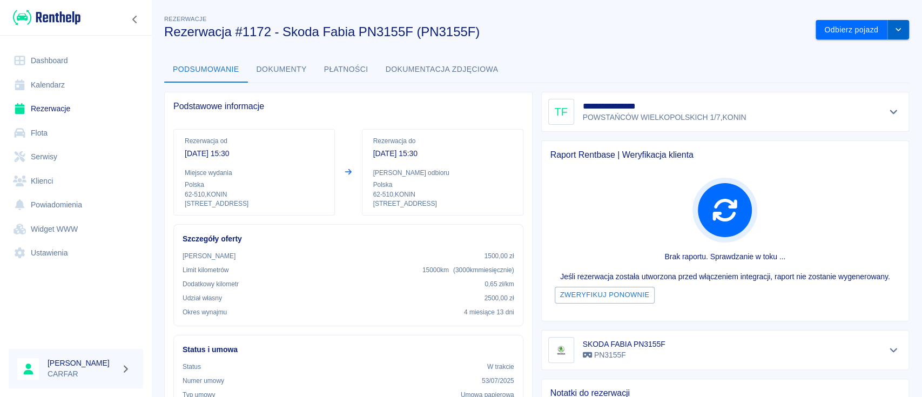
click at [894, 31] on icon "drop-down" at bounding box center [898, 29] width 9 height 7
click at [874, 51] on li "Przedłuż rezerwację" at bounding box center [851, 53] width 85 height 18
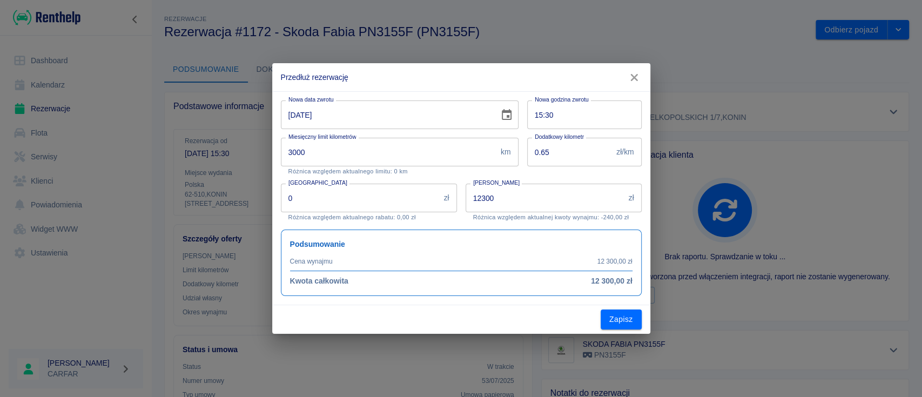
click at [508, 115] on icon "Choose date, selected date is 14 paź 2025" at bounding box center [507, 114] width 10 height 11
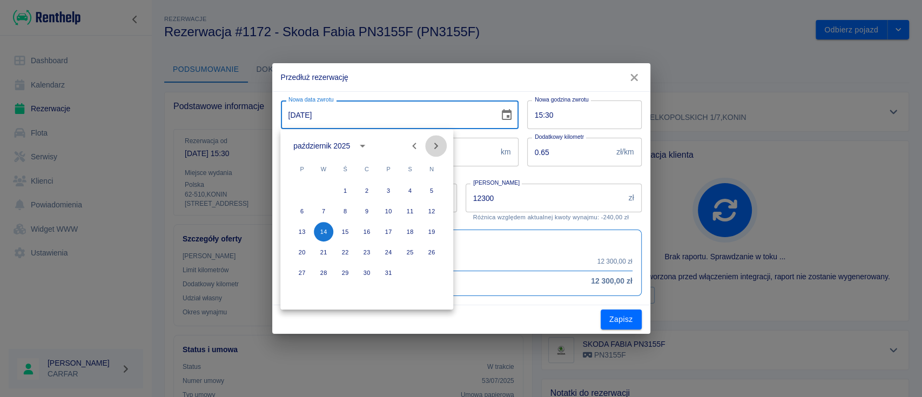
click at [435, 145] on icon "Next month" at bounding box center [435, 145] width 13 height 13
click at [389, 232] on button "14" at bounding box center [388, 231] width 19 height 19
type input "[DATE]"
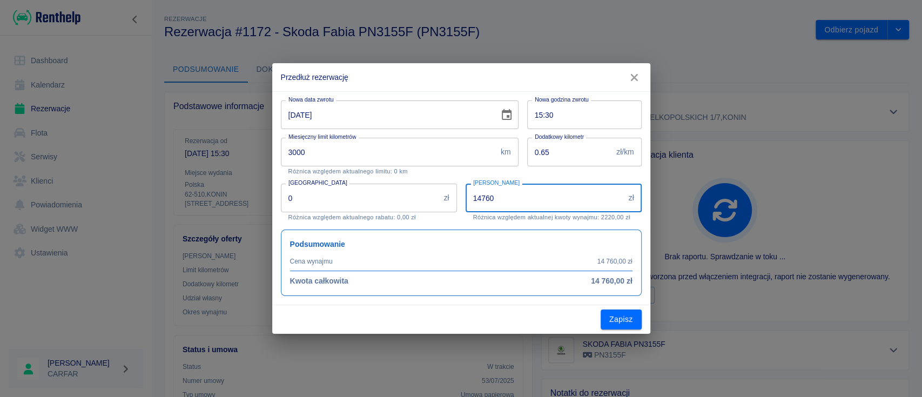
drag, startPoint x: 506, startPoint y: 197, endPoint x: 438, endPoint y: 194, distance: 67.6
click at [438, 194] on div "Nowa data zwrotu [DATE] Nowa data zwrotu Nowa godzina zwrotu 15:30 Nowa godzina…" at bounding box center [456, 194] width 369 height 204
type input "15100"
click at [501, 313] on div "Zapisz" at bounding box center [461, 319] width 378 height 29
click at [629, 321] on button "Zapisz" at bounding box center [621, 319] width 41 height 20
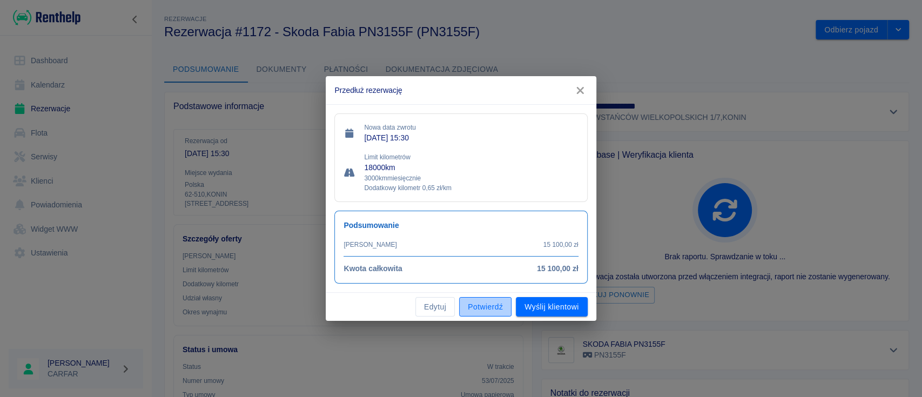
click at [488, 306] on button "Potwierdź" at bounding box center [485, 307] width 52 height 20
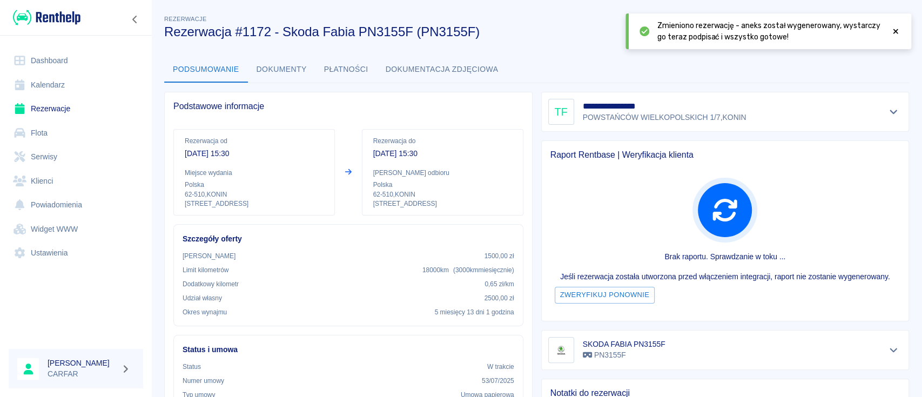
click at [896, 33] on icon at bounding box center [896, 32] width 10 height 8
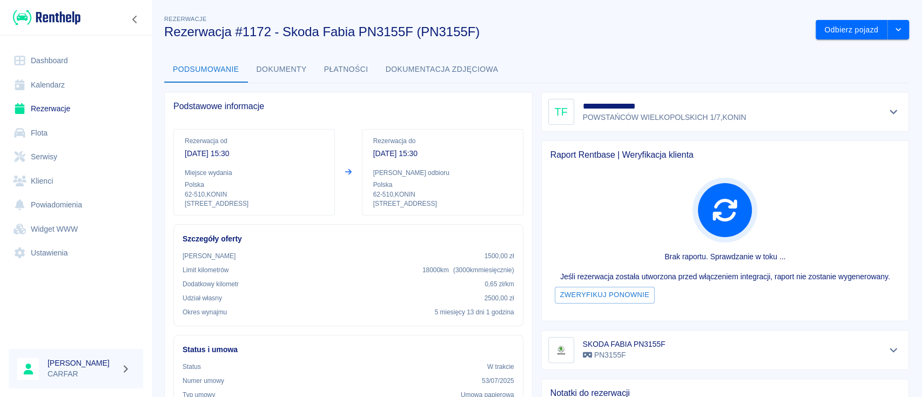
click at [70, 19] on img at bounding box center [47, 18] width 68 height 18
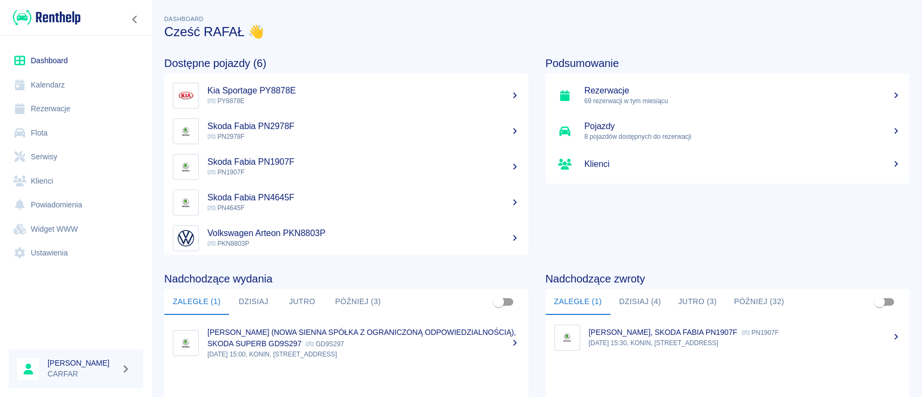
click at [643, 300] on button "Dzisiaj (4)" at bounding box center [639, 302] width 59 height 26
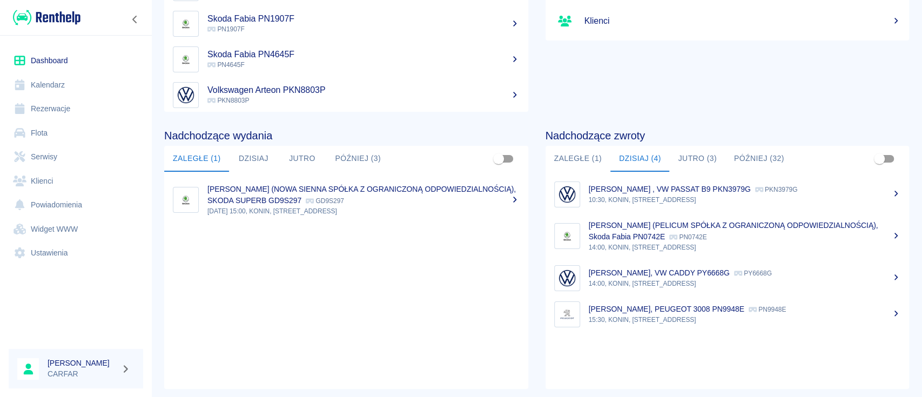
scroll to position [144, 0]
click at [722, 197] on p "10:30, KONIN, [STREET_ADDRESS]" at bounding box center [745, 199] width 312 height 10
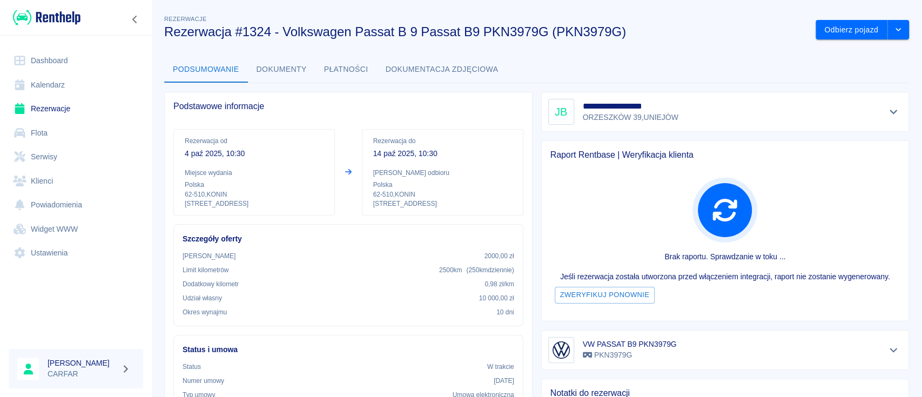
click at [887, 107] on icon "Pokaż szczegóły" at bounding box center [893, 112] width 12 height 10
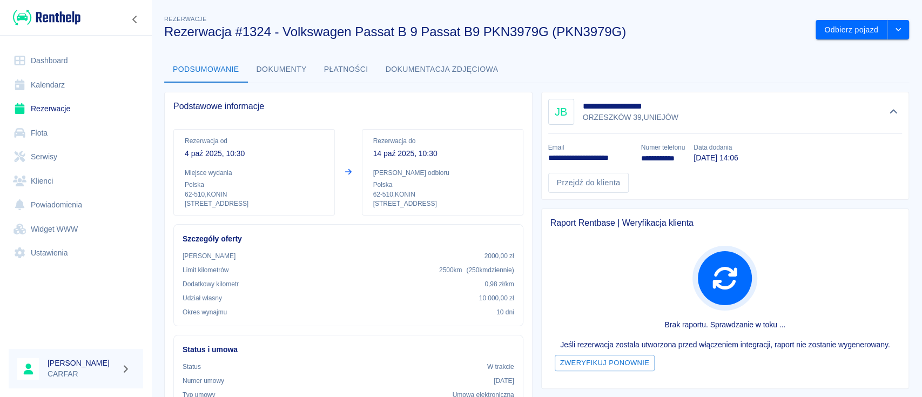
click at [41, 14] on img at bounding box center [47, 18] width 68 height 18
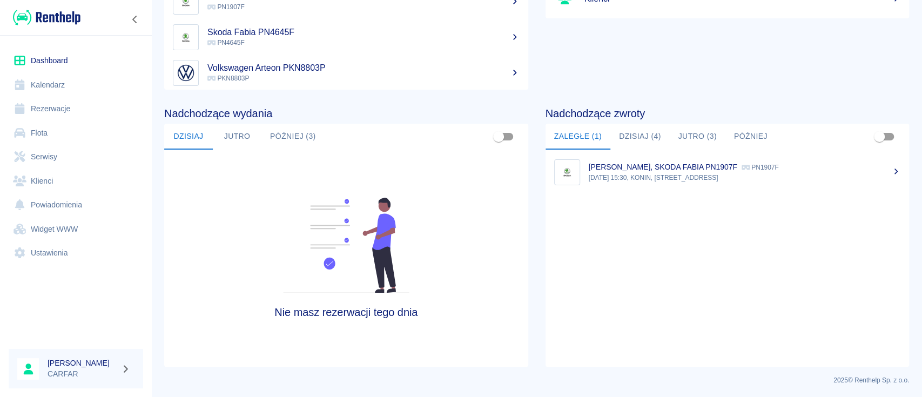
scroll to position [166, 0]
click at [640, 134] on button "Dzisiaj (4)" at bounding box center [639, 136] width 59 height 26
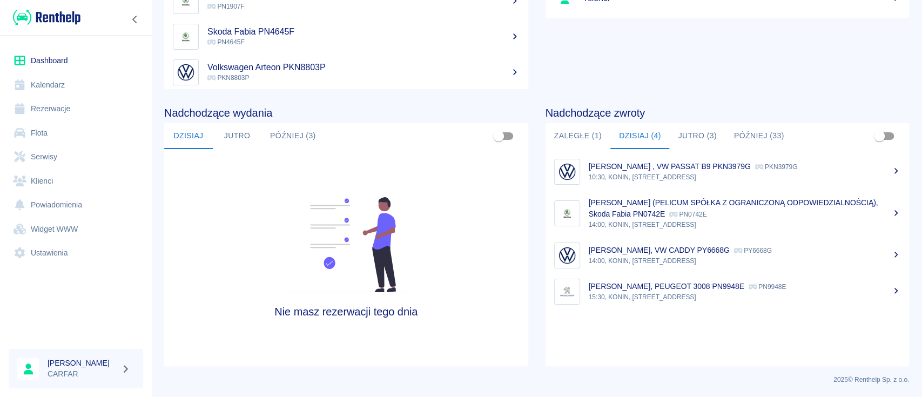
click at [720, 255] on div "[PERSON_NAME], VW CADDY PY6668G PY6668G" at bounding box center [745, 250] width 312 height 11
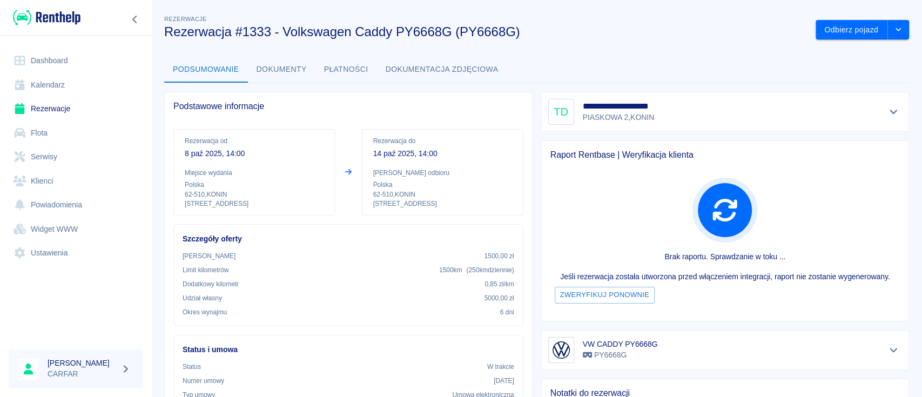
click at [60, 11] on img at bounding box center [47, 18] width 68 height 18
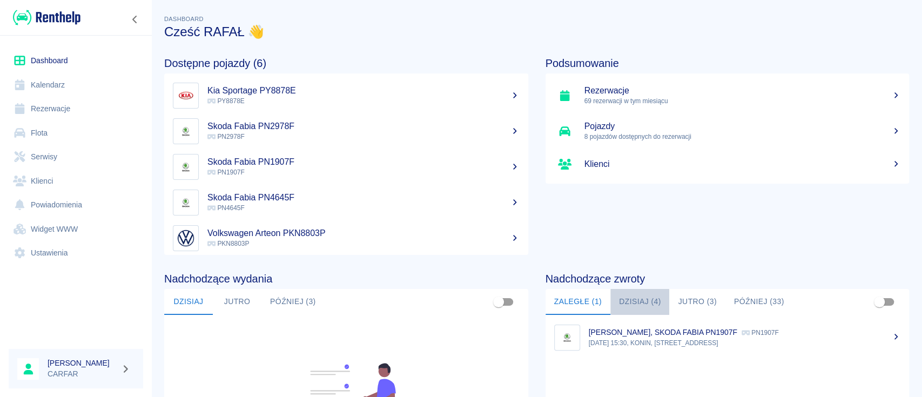
click at [618, 301] on button "Dzisiaj (4)" at bounding box center [639, 302] width 59 height 26
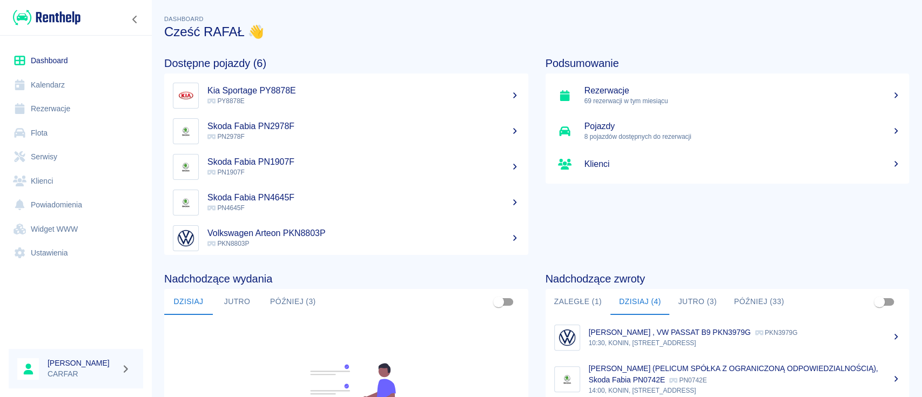
scroll to position [144, 0]
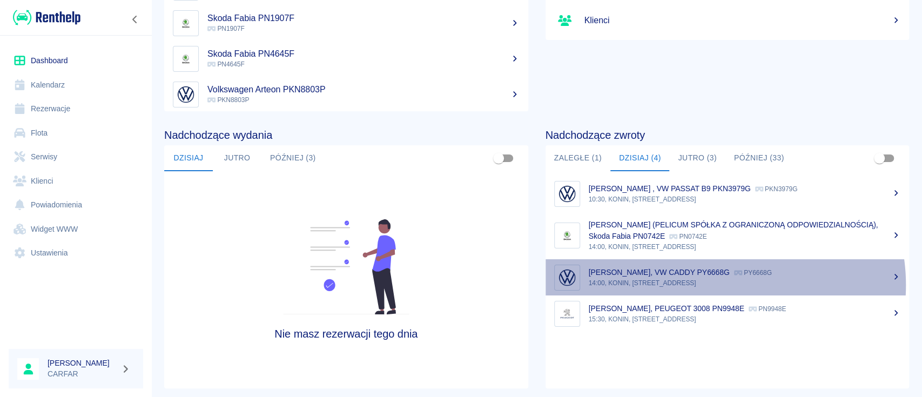
click at [709, 285] on p "14:00, KONIN, [STREET_ADDRESS]" at bounding box center [745, 283] width 312 height 10
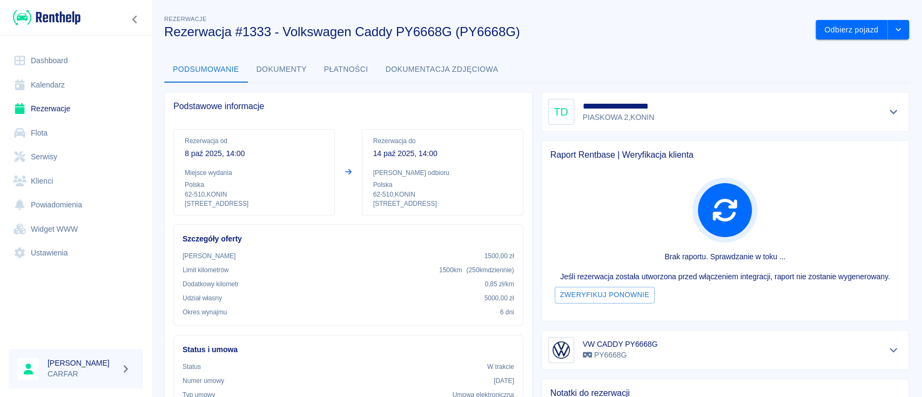
drag, startPoint x: 69, startPoint y: 17, endPoint x: 92, endPoint y: 21, distance: 23.5
click at [69, 17] on img at bounding box center [47, 18] width 68 height 18
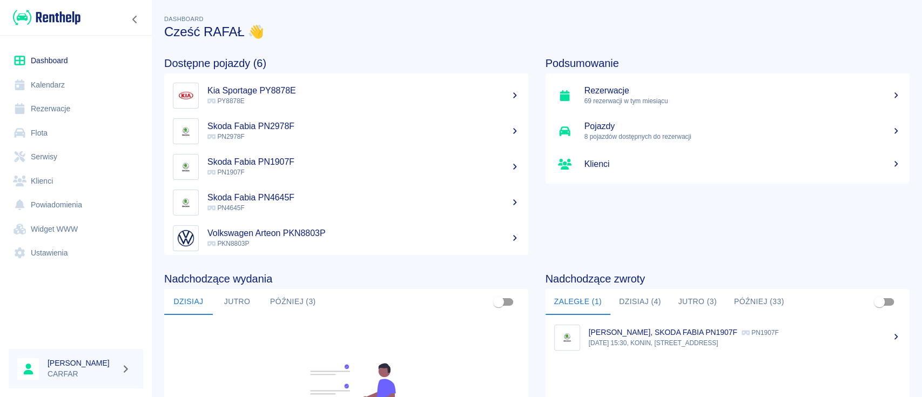
click at [44, 63] on link "Dashboard" at bounding box center [76, 61] width 134 height 24
click at [44, 20] on img at bounding box center [47, 18] width 68 height 18
click at [642, 306] on button "Dzisiaj (4)" at bounding box center [639, 302] width 59 height 26
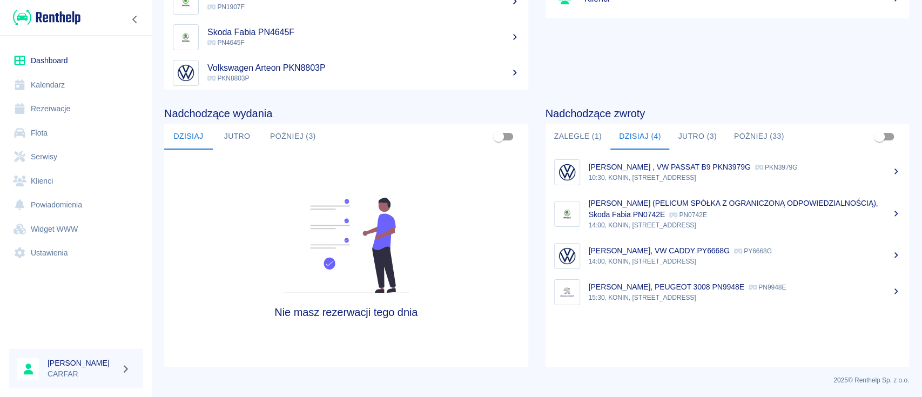
scroll to position [166, 0]
click at [712, 266] on link "[PERSON_NAME], VW CADDY PY6668G PY6668G 14:00, KONIN, [STREET_ADDRESS]" at bounding box center [728, 255] width 364 height 36
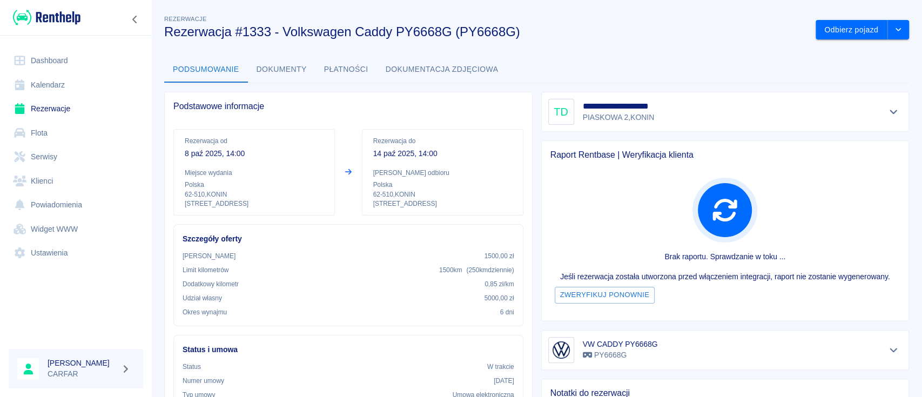
click at [603, 106] on h5 "**********" at bounding box center [635, 106] width 104 height 11
click at [887, 108] on icon "Pokaż szczegóły" at bounding box center [893, 112] width 12 height 10
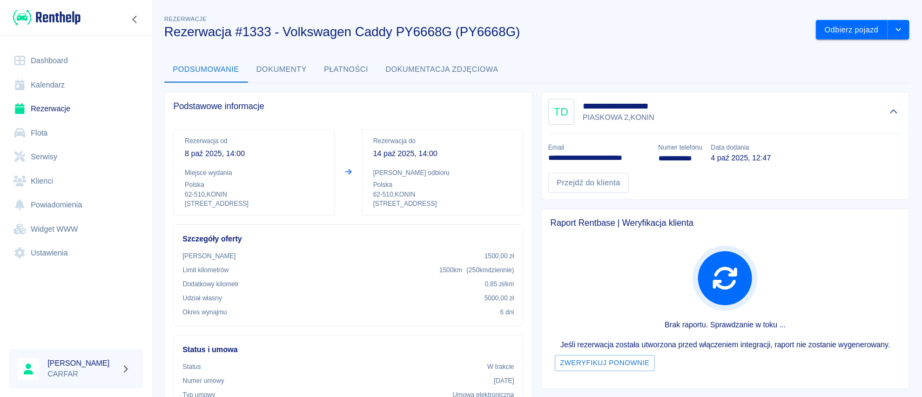
click at [42, 10] on img at bounding box center [47, 18] width 68 height 18
